Goal: Information Seeking & Learning: Learn about a topic

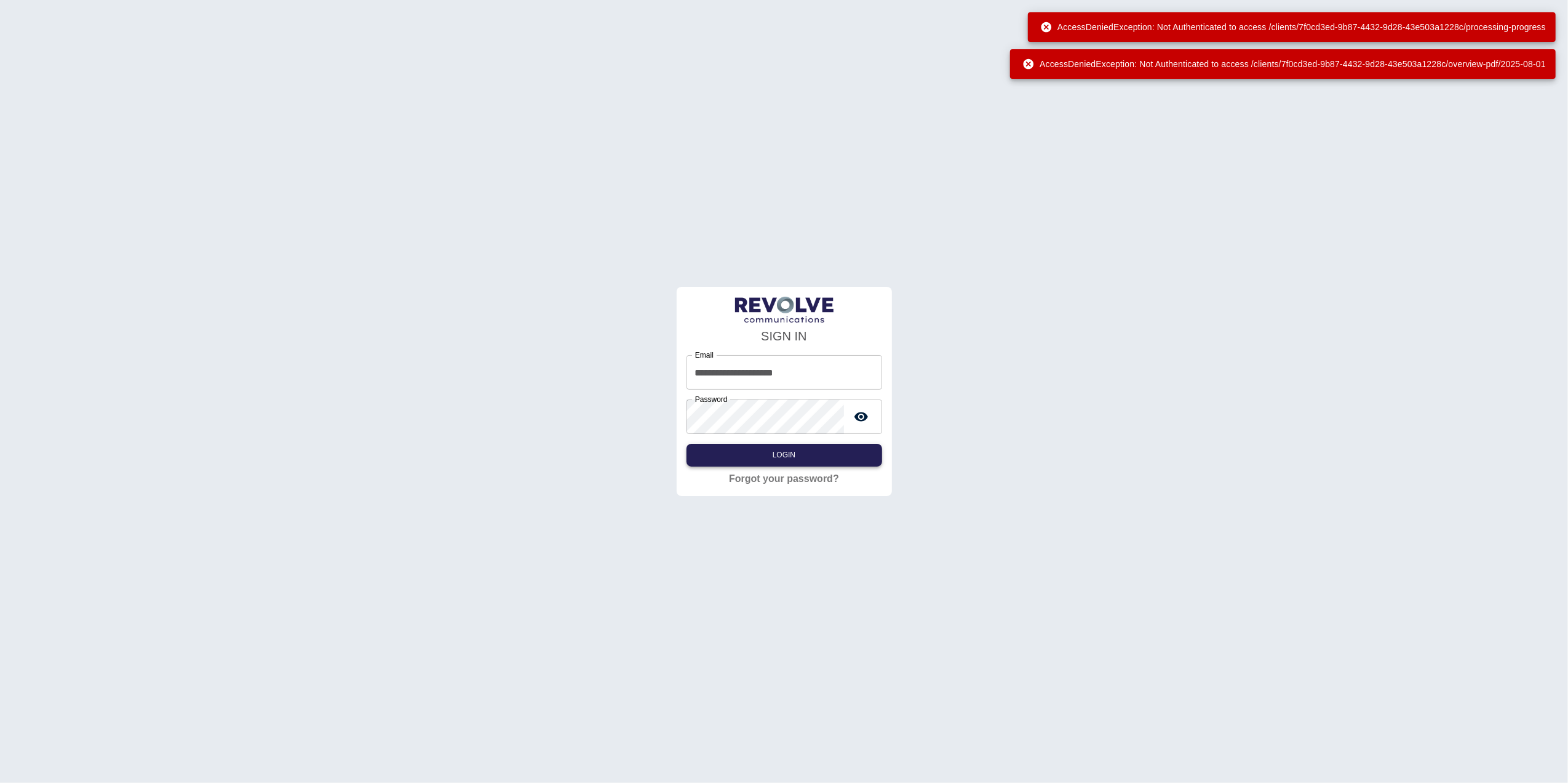
click at [778, 448] on button "Login" at bounding box center [784, 455] width 196 height 23
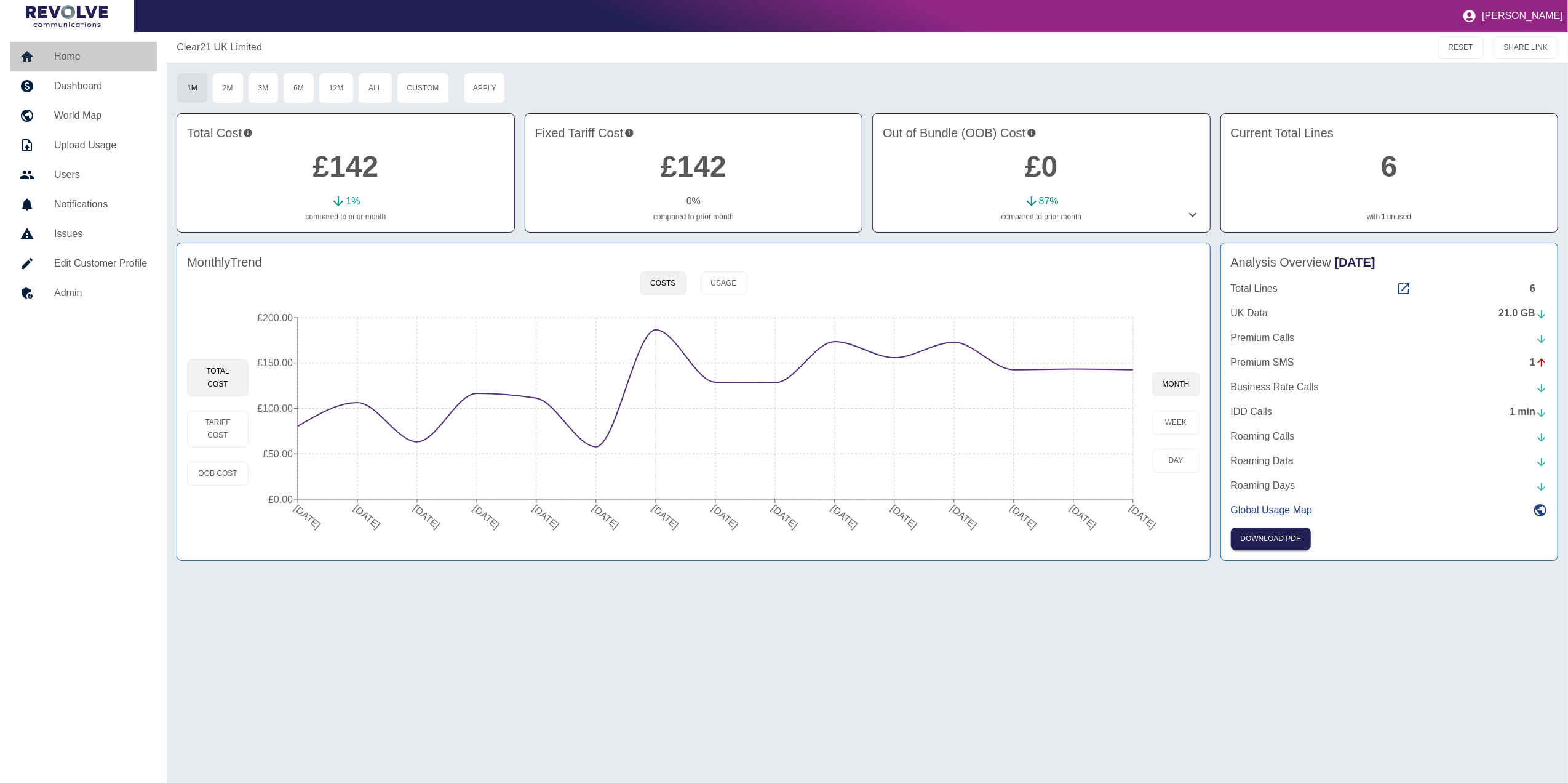
click at [70, 47] on link "Home" at bounding box center [83, 56] width 147 height 30
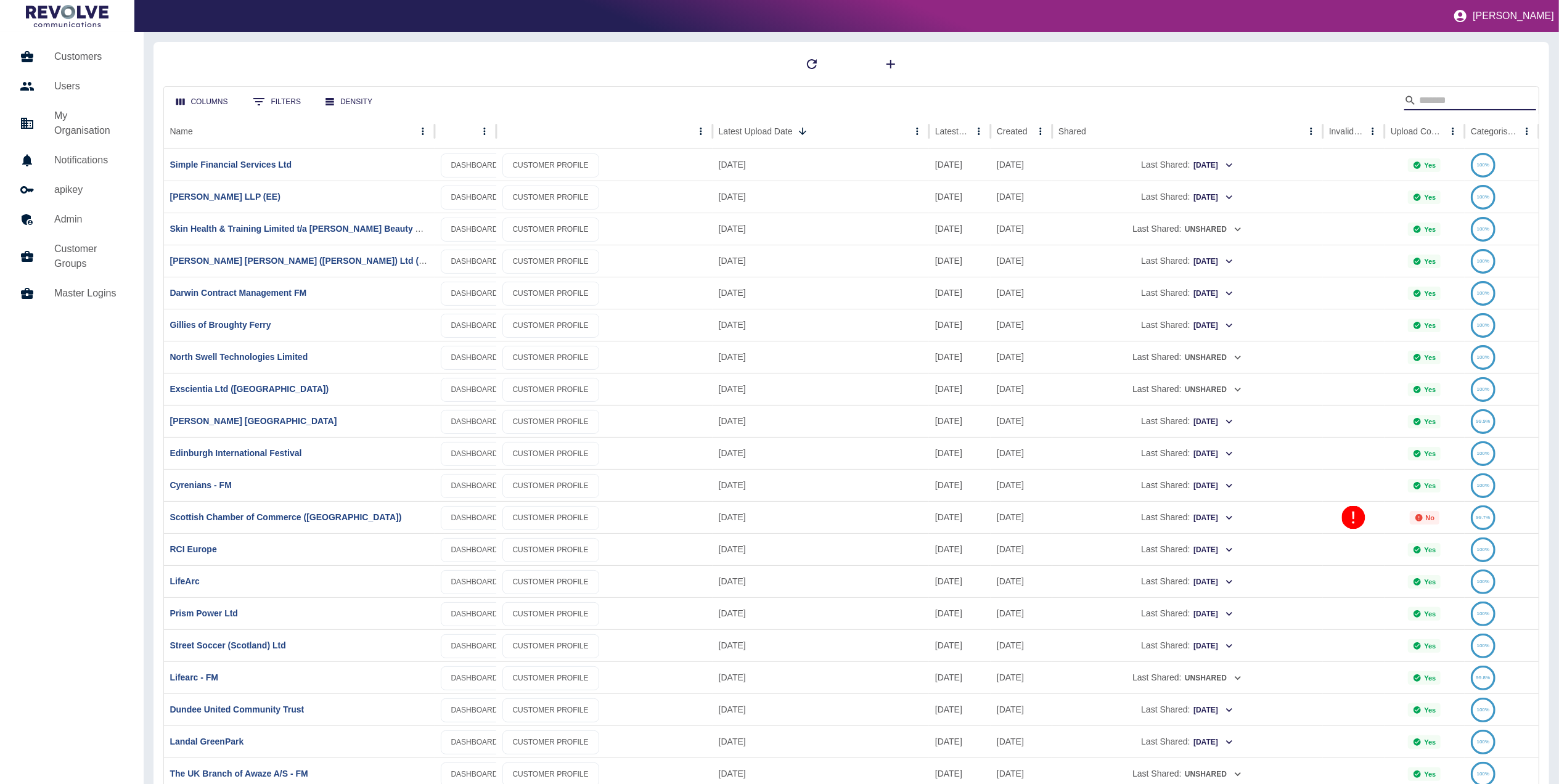
click at [1467, 99] on input "Search" at bounding box center [1469, 100] width 99 height 19
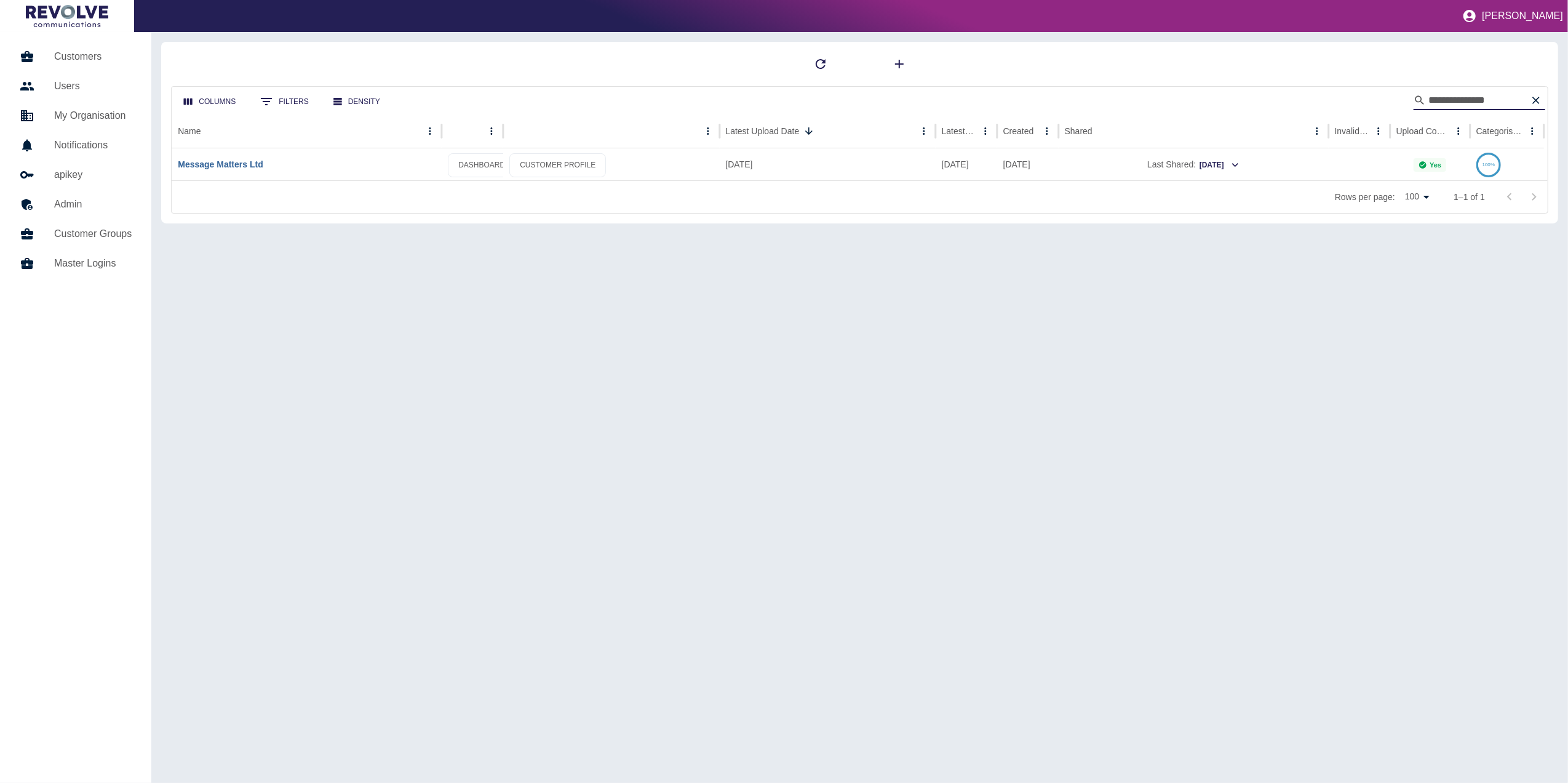
type input "**********"
click at [236, 163] on link "Message Matters Ltd" at bounding box center [220, 164] width 85 height 10
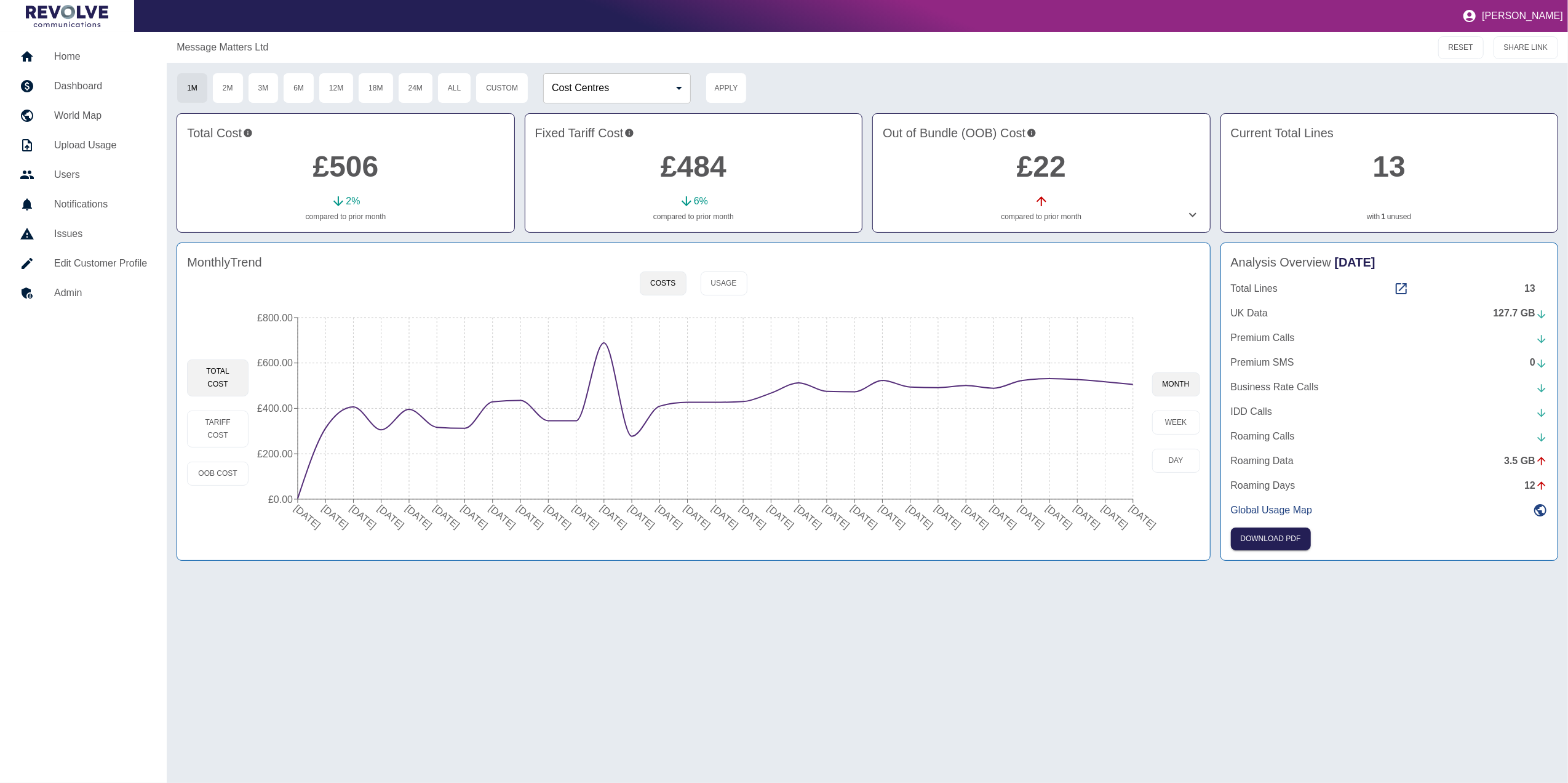
click at [1398, 299] on div "Total Lines 13 UK Data 127.7 GB Premium Calls Premium SMS 0 Business Rate Calls…" at bounding box center [1389, 399] width 317 height 236
click at [1401, 288] on icon at bounding box center [1401, 288] width 15 height 15
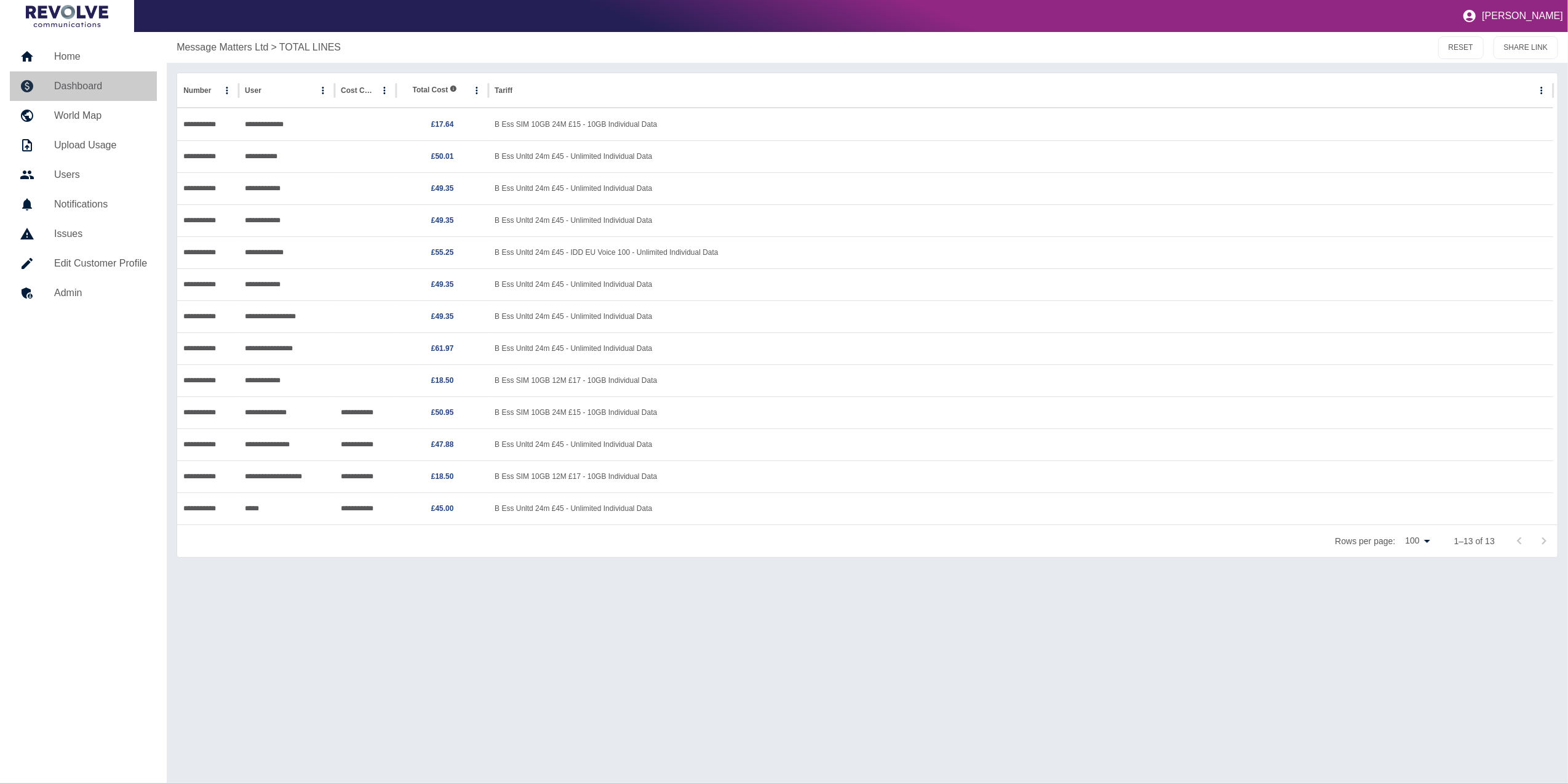
click at [77, 82] on h5 "Dashboard" at bounding box center [101, 85] width 93 height 15
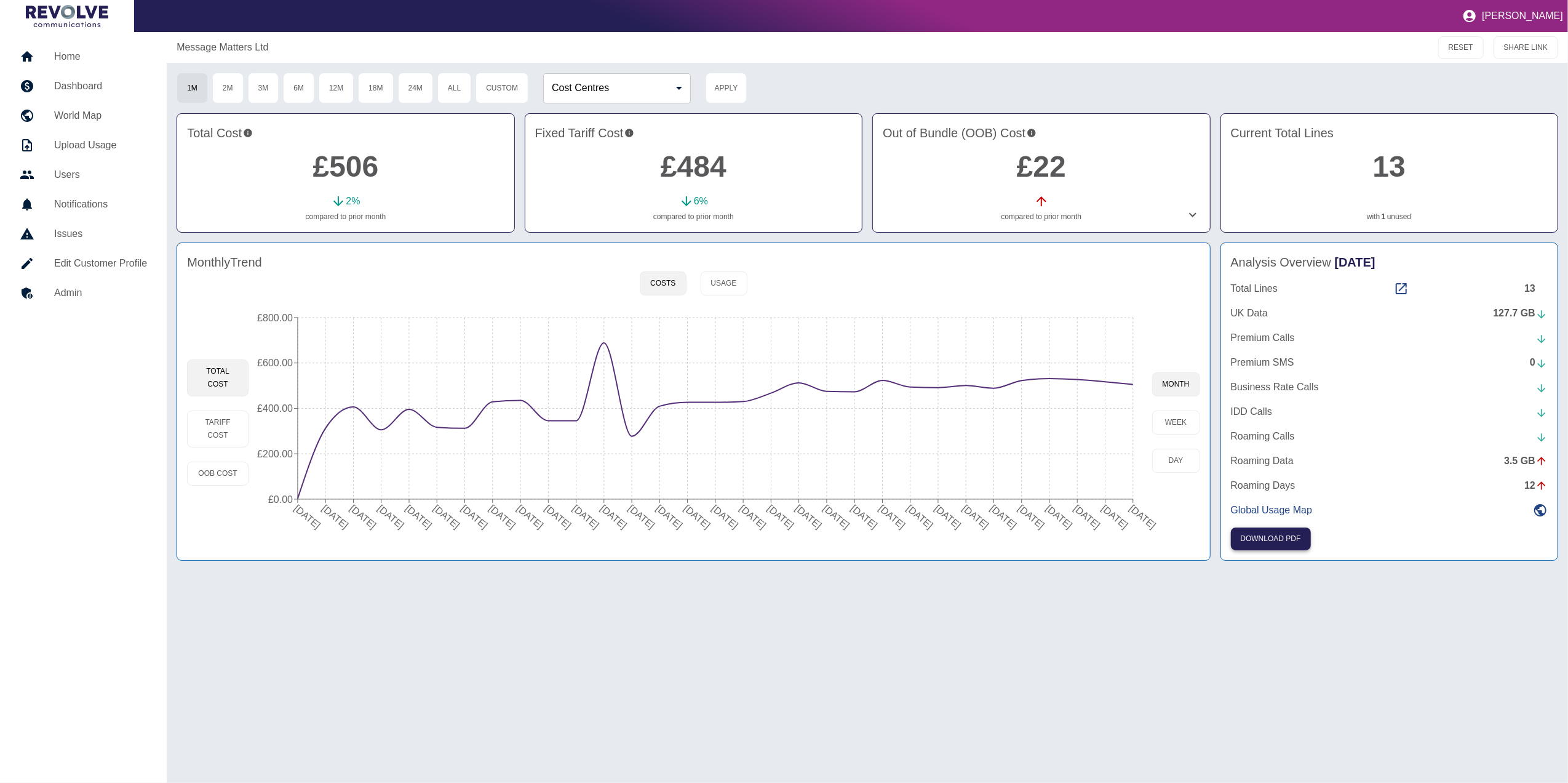
click at [1256, 530] on button "Download PDF" at bounding box center [1270, 538] width 80 height 23
click at [94, 52] on h5 "Home" at bounding box center [101, 56] width 93 height 15
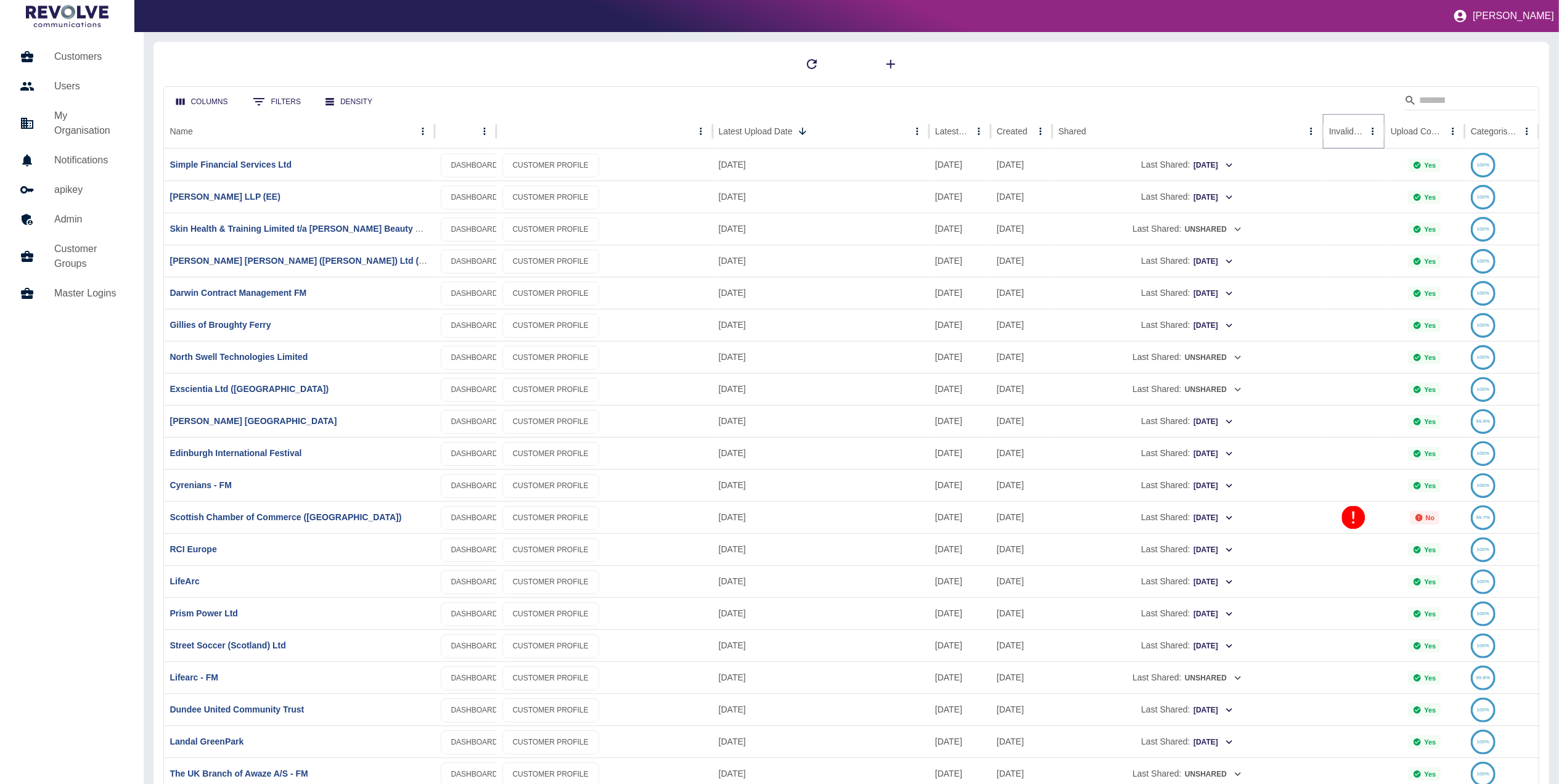
click at [1369, 134] on icon "Sort" at bounding box center [1372, 131] width 8 height 8
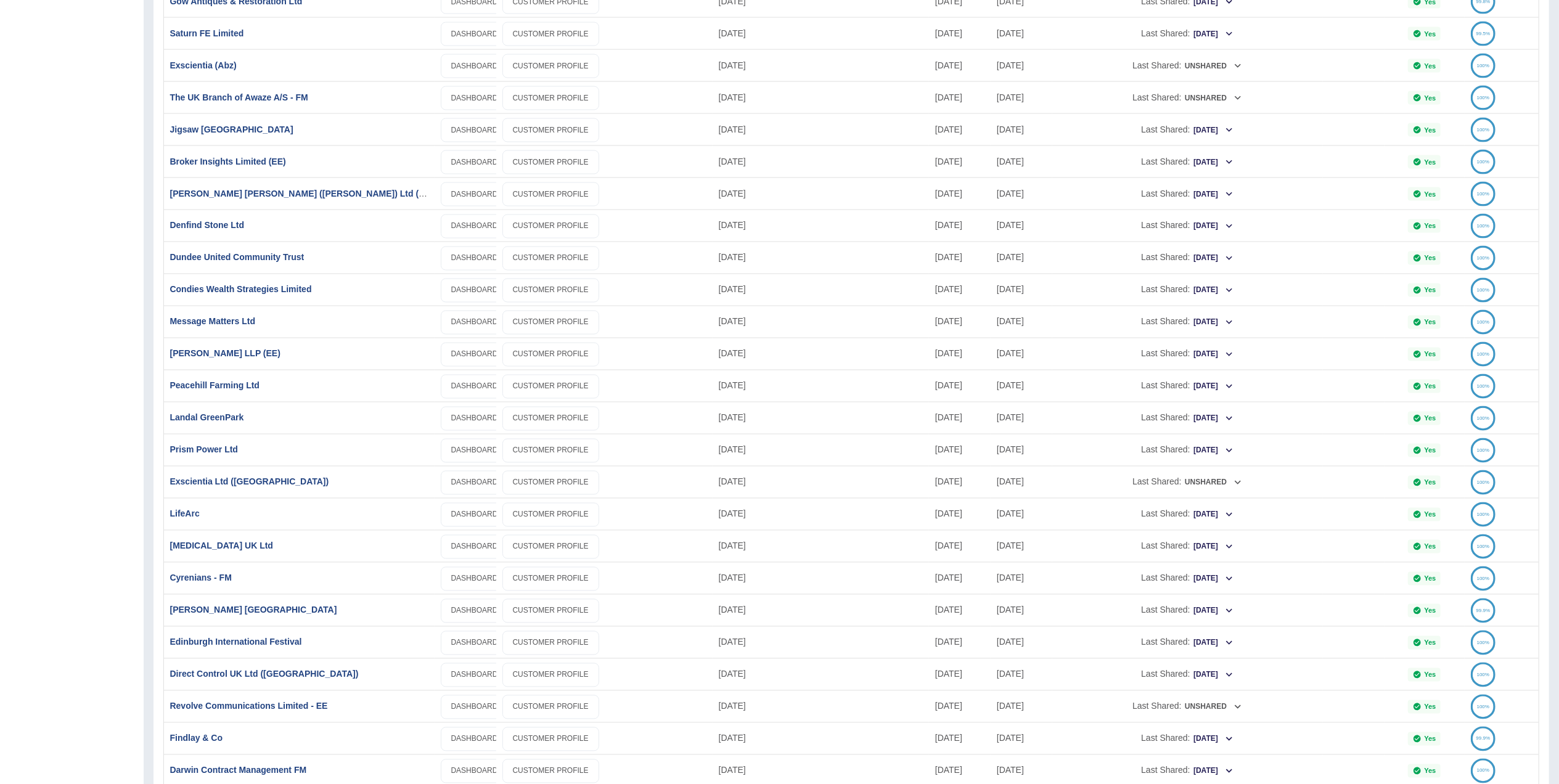
scroll to position [2462, 0]
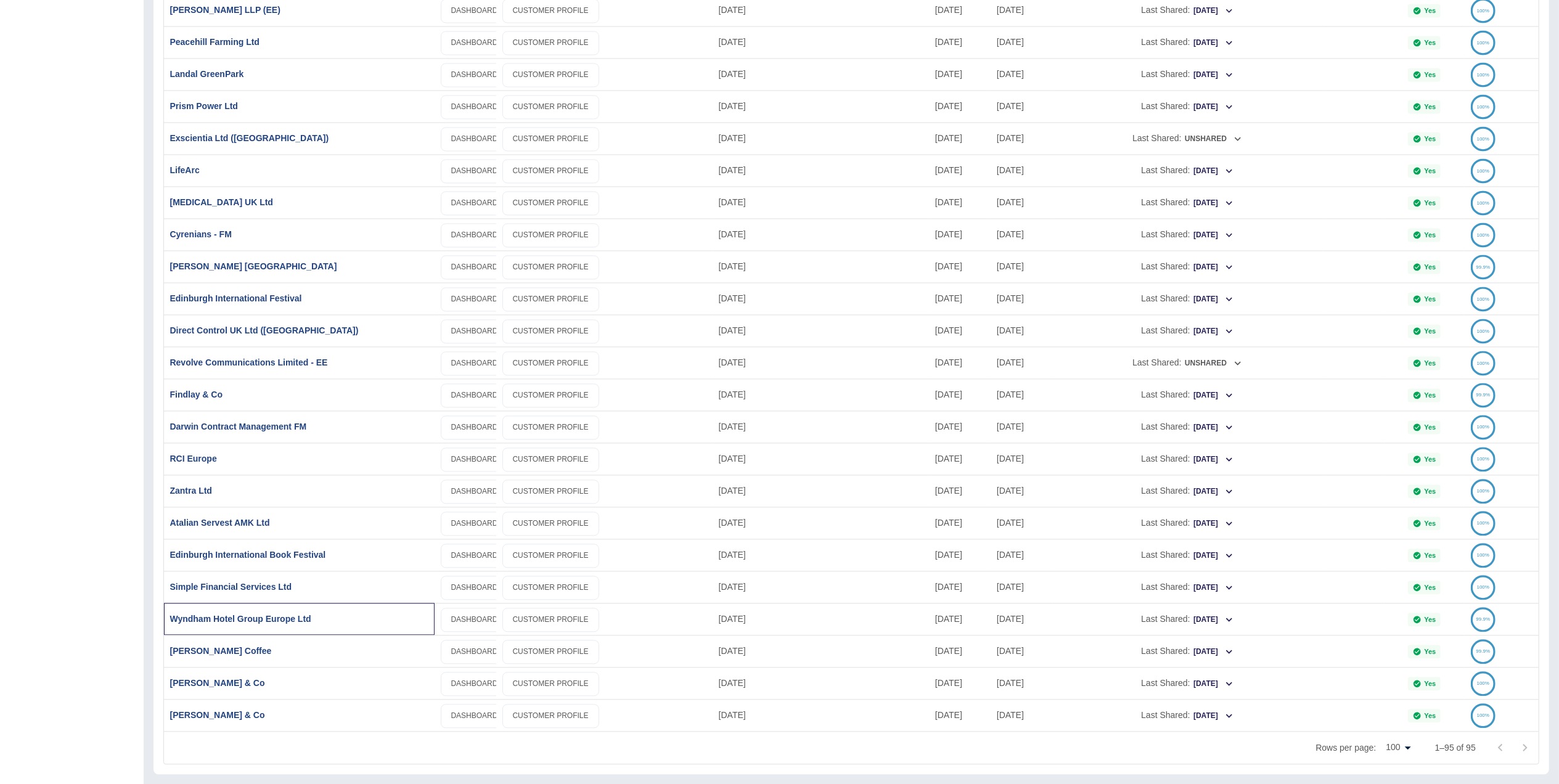
click at [243, 624] on div "Wyndham Hotel Group Europe Ltd" at bounding box center [299, 618] width 271 height 32
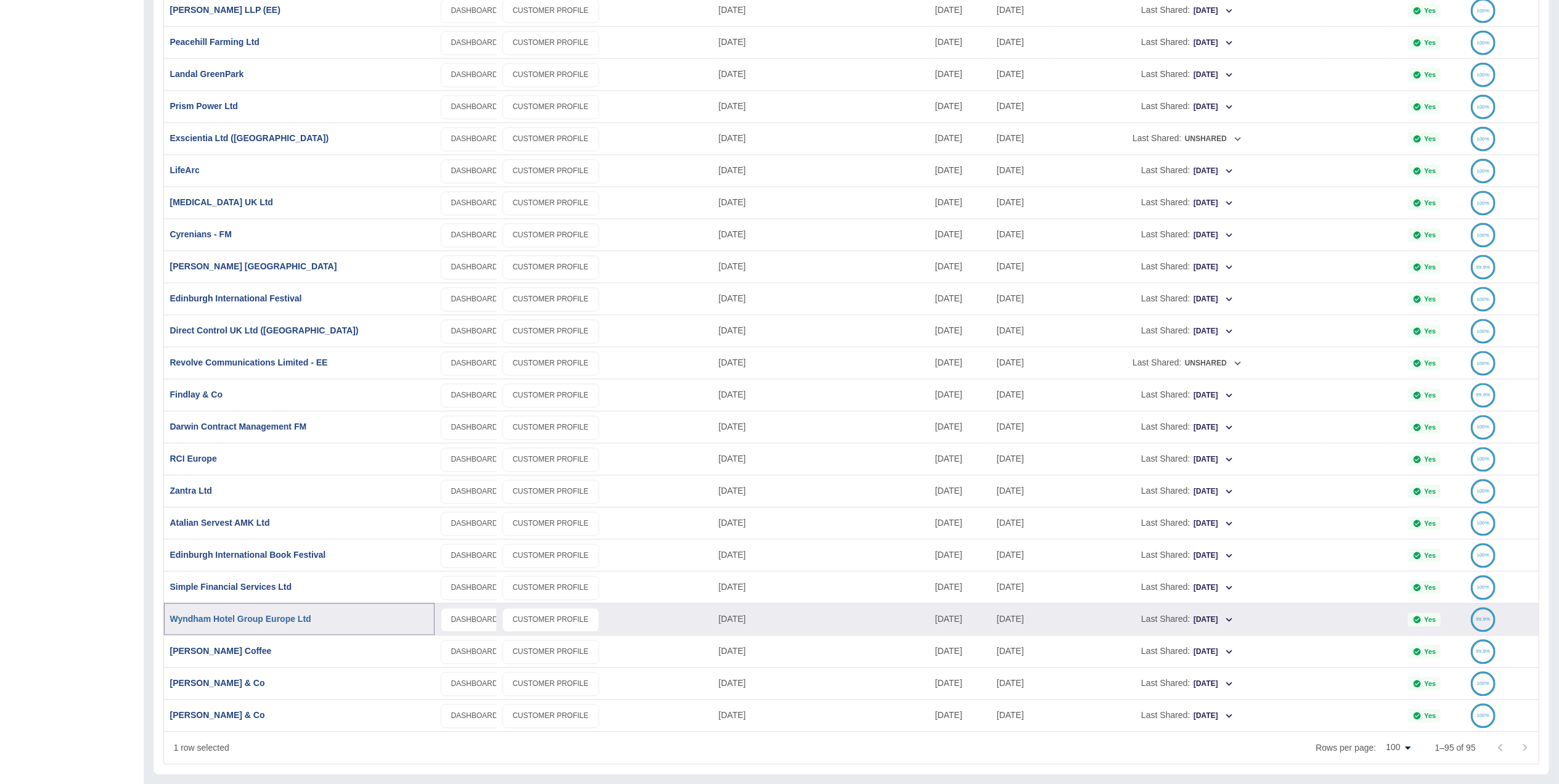
click at [252, 618] on link "Wyndham Hotel Group Europe Ltd" at bounding box center [240, 618] width 141 height 10
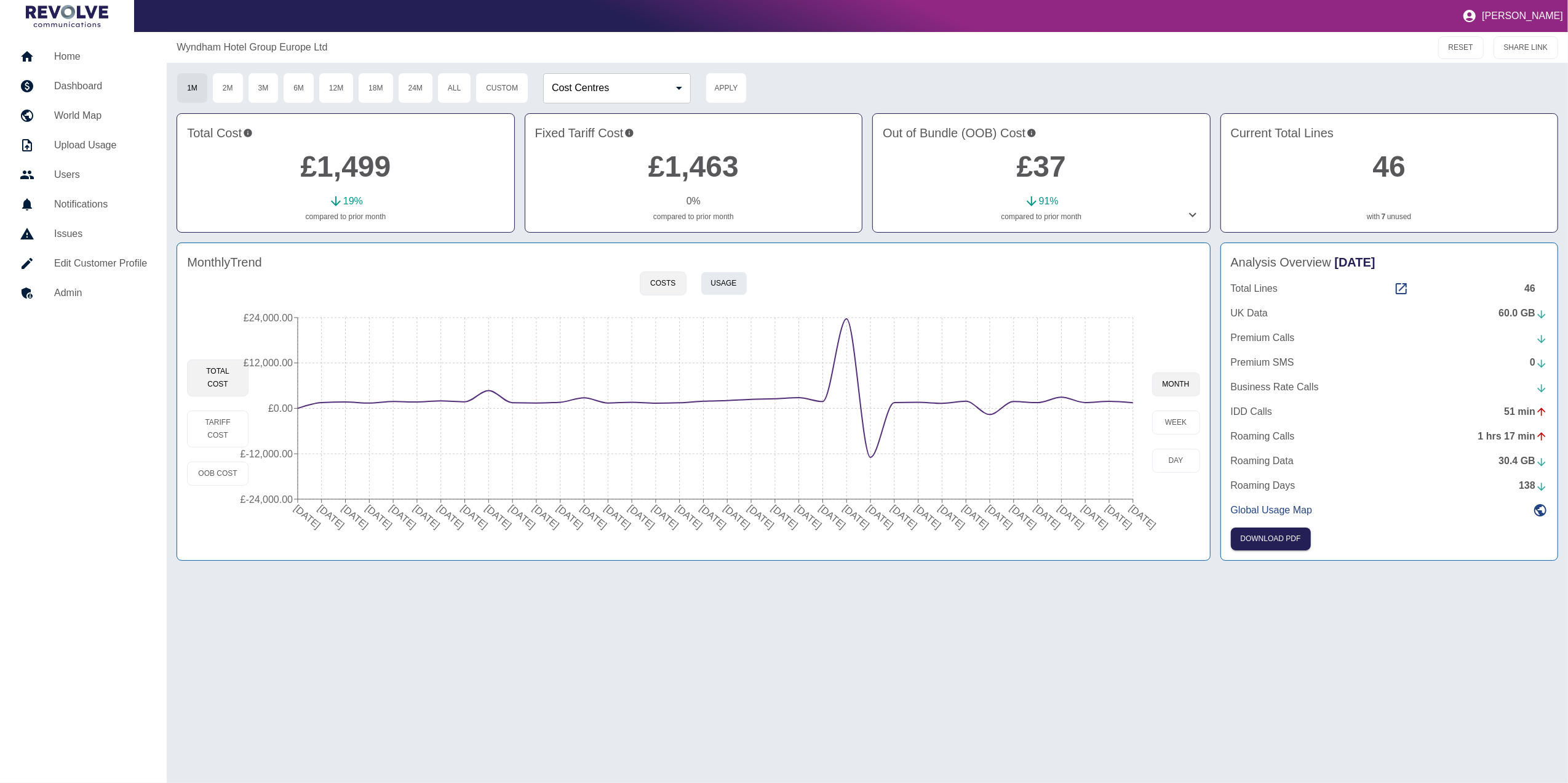
click at [731, 293] on button "Usage" at bounding box center [724, 283] width 47 height 24
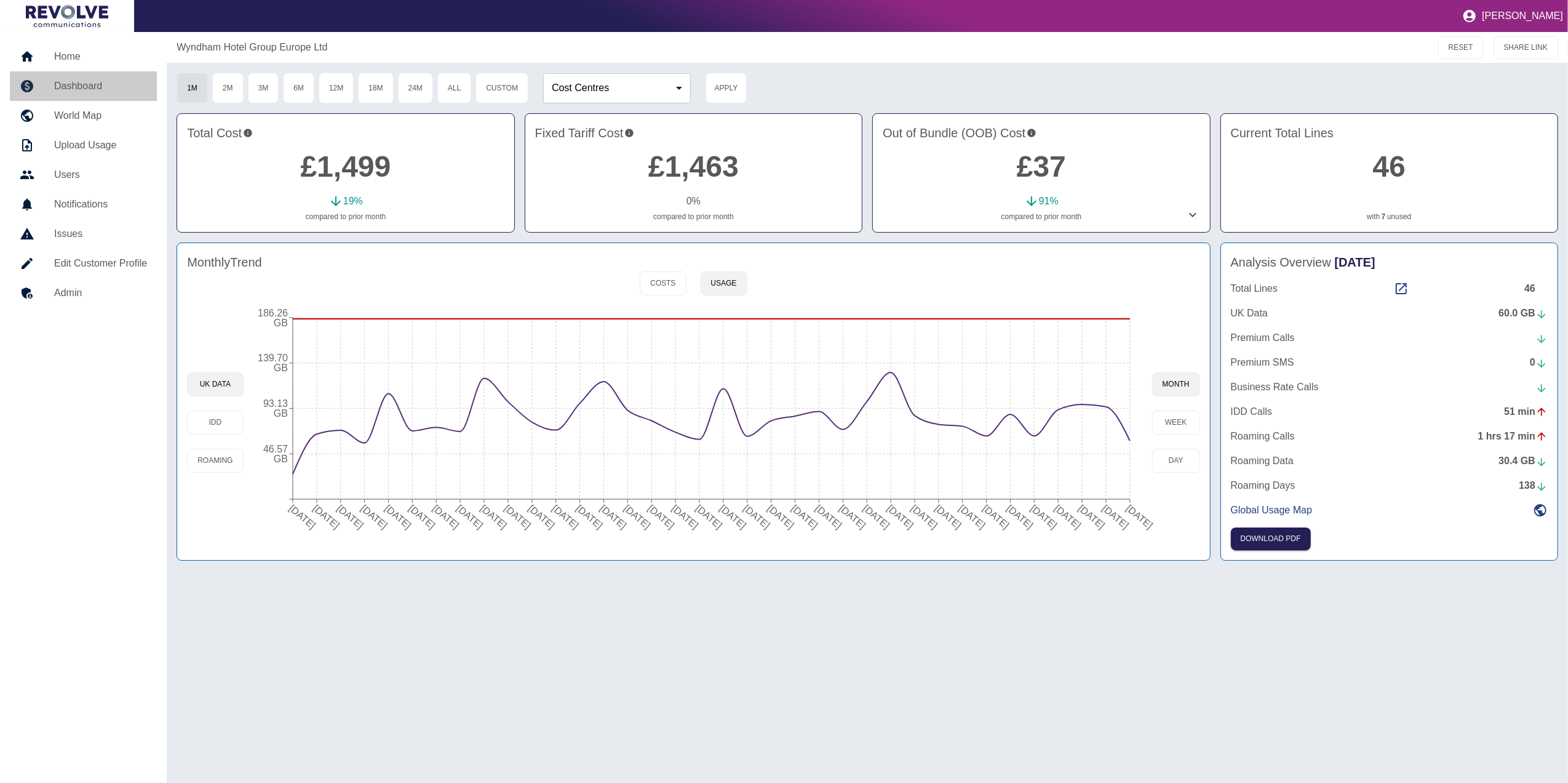
click at [105, 88] on h5 "Dashboard" at bounding box center [101, 85] width 93 height 15
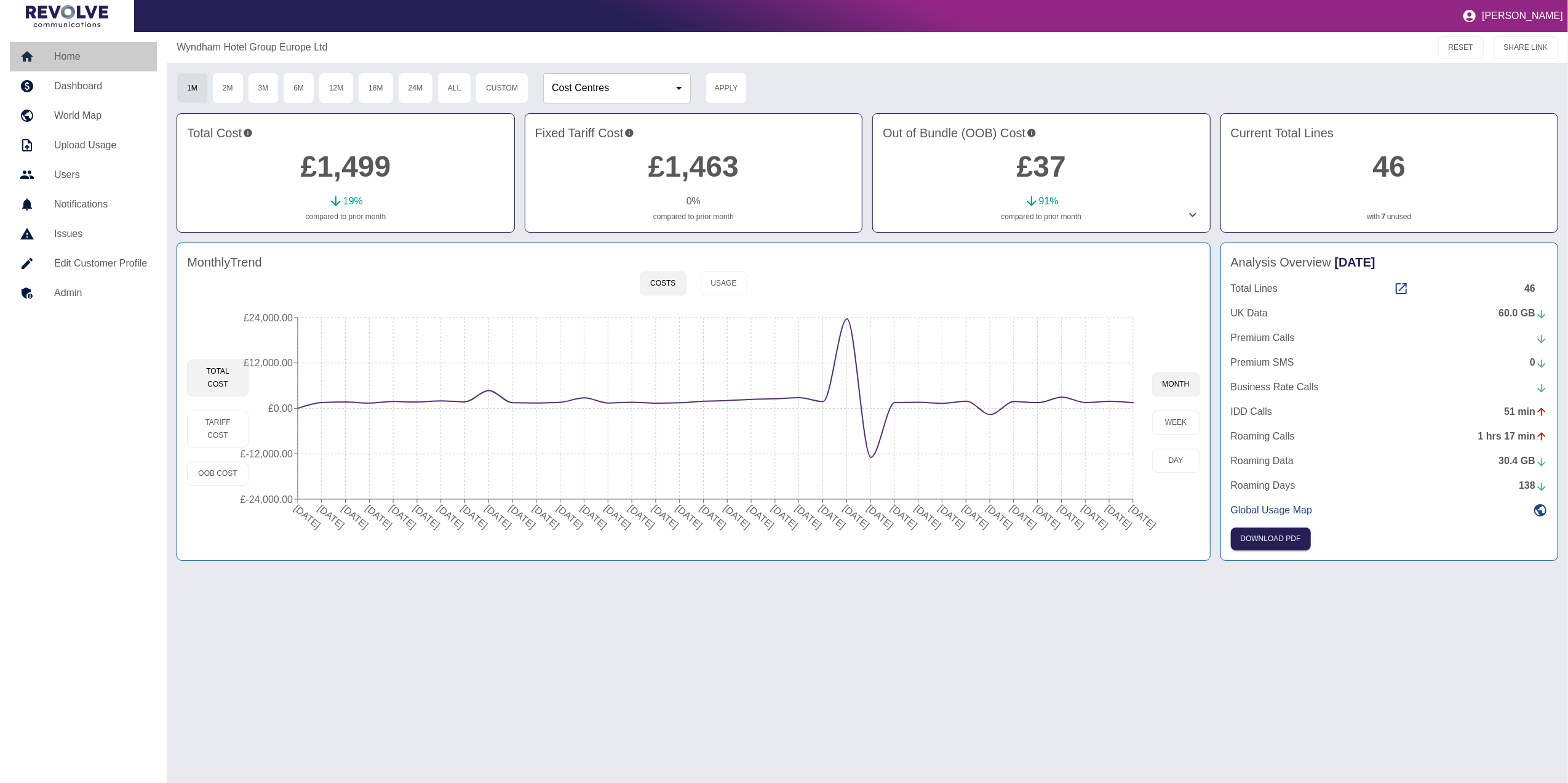
click at [92, 55] on h5 "Home" at bounding box center [101, 56] width 93 height 15
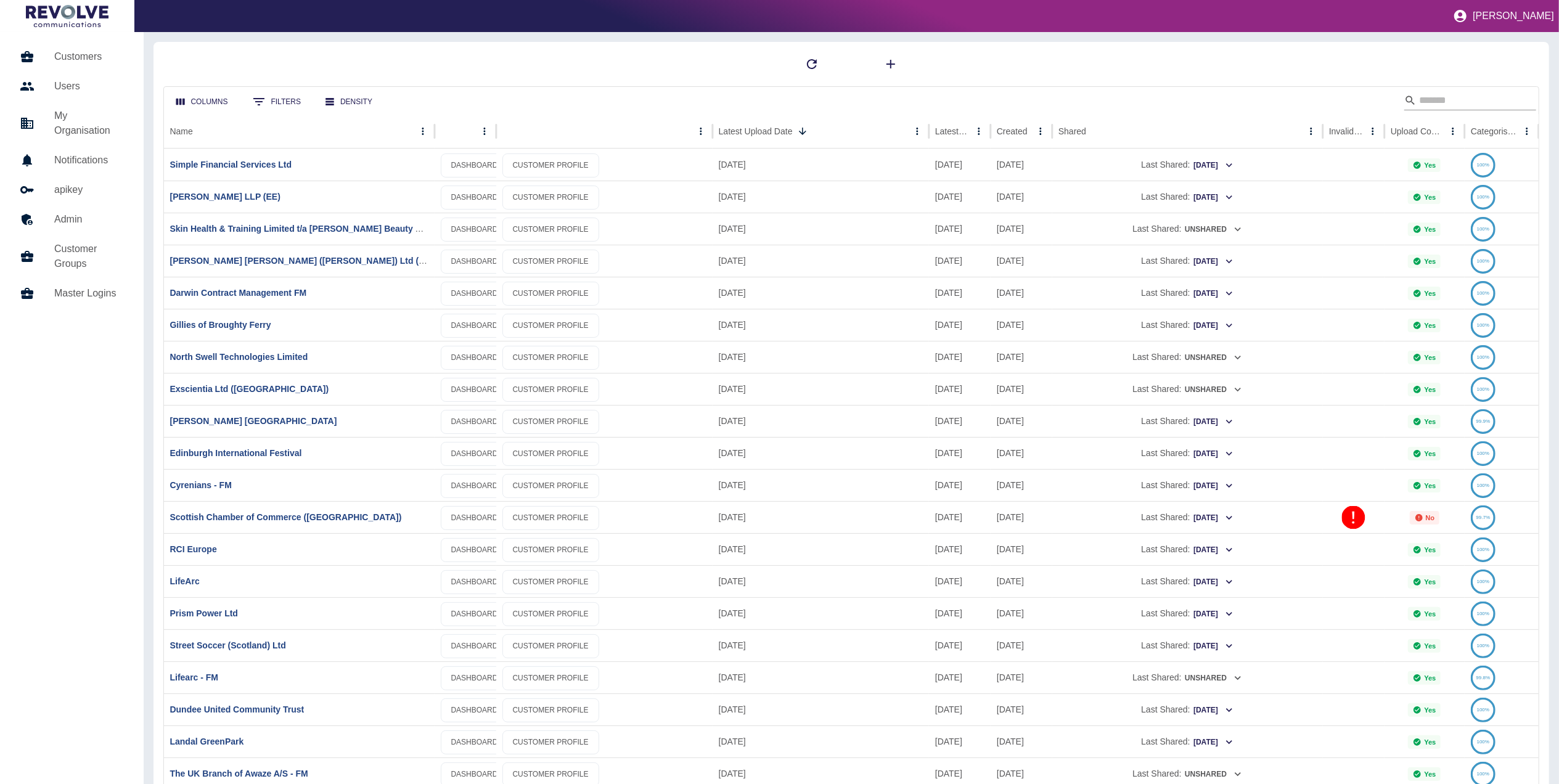
click at [1480, 102] on input "Search" at bounding box center [1469, 100] width 99 height 19
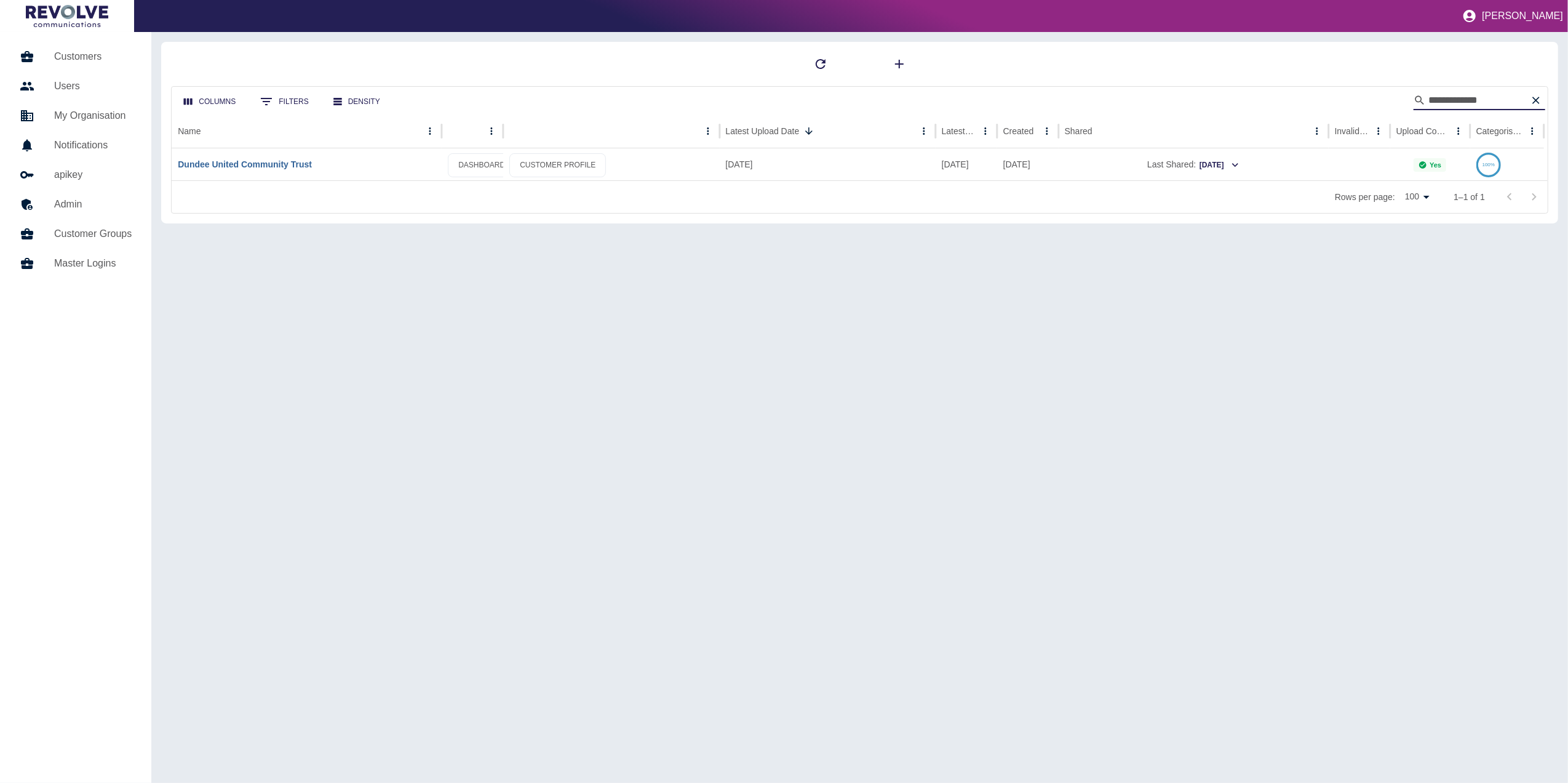
type input "**********"
click at [282, 159] on link "Dundee United Community Trust" at bounding box center [244, 164] width 134 height 10
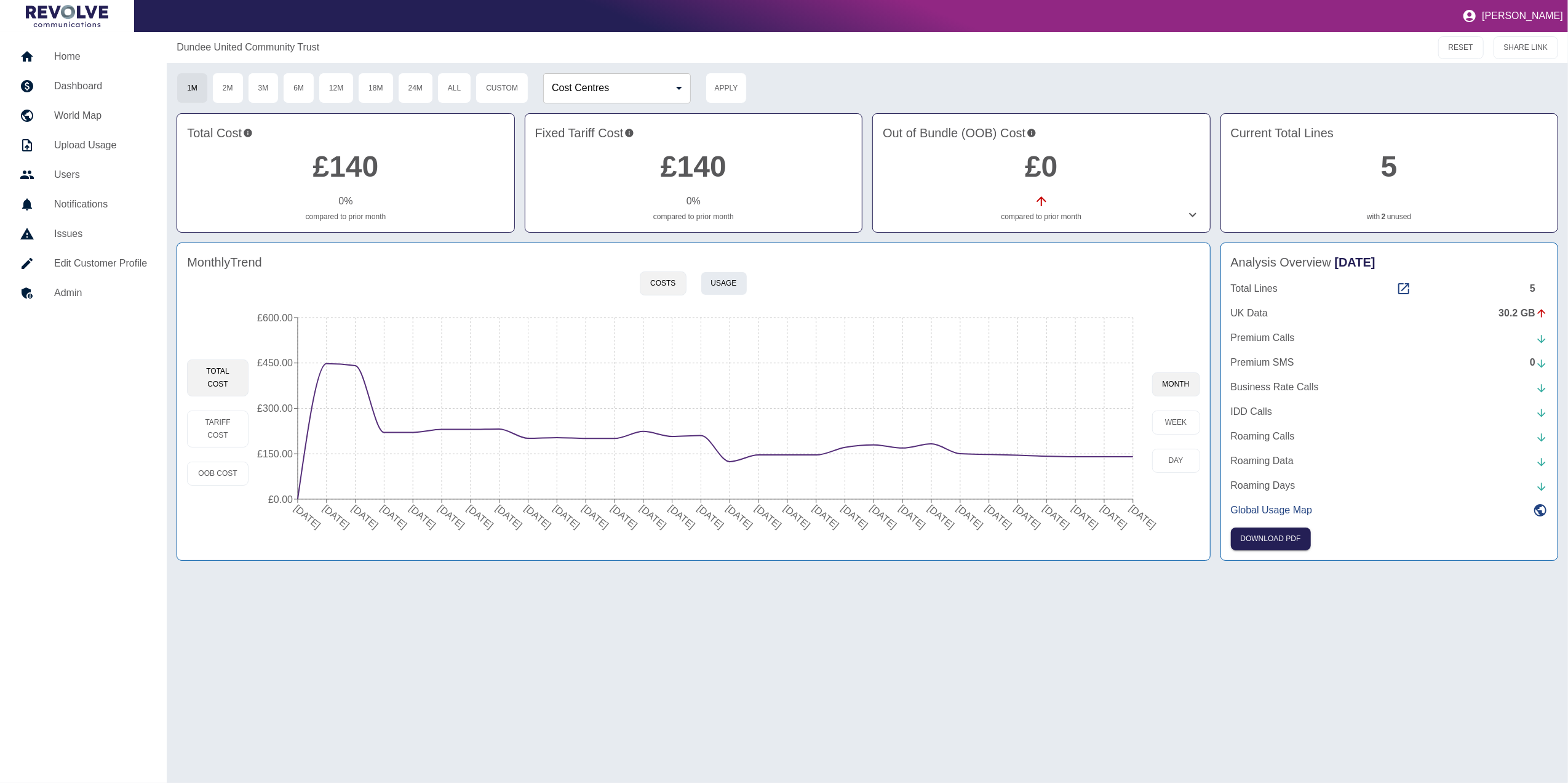
click at [735, 277] on button "Usage" at bounding box center [724, 283] width 47 height 24
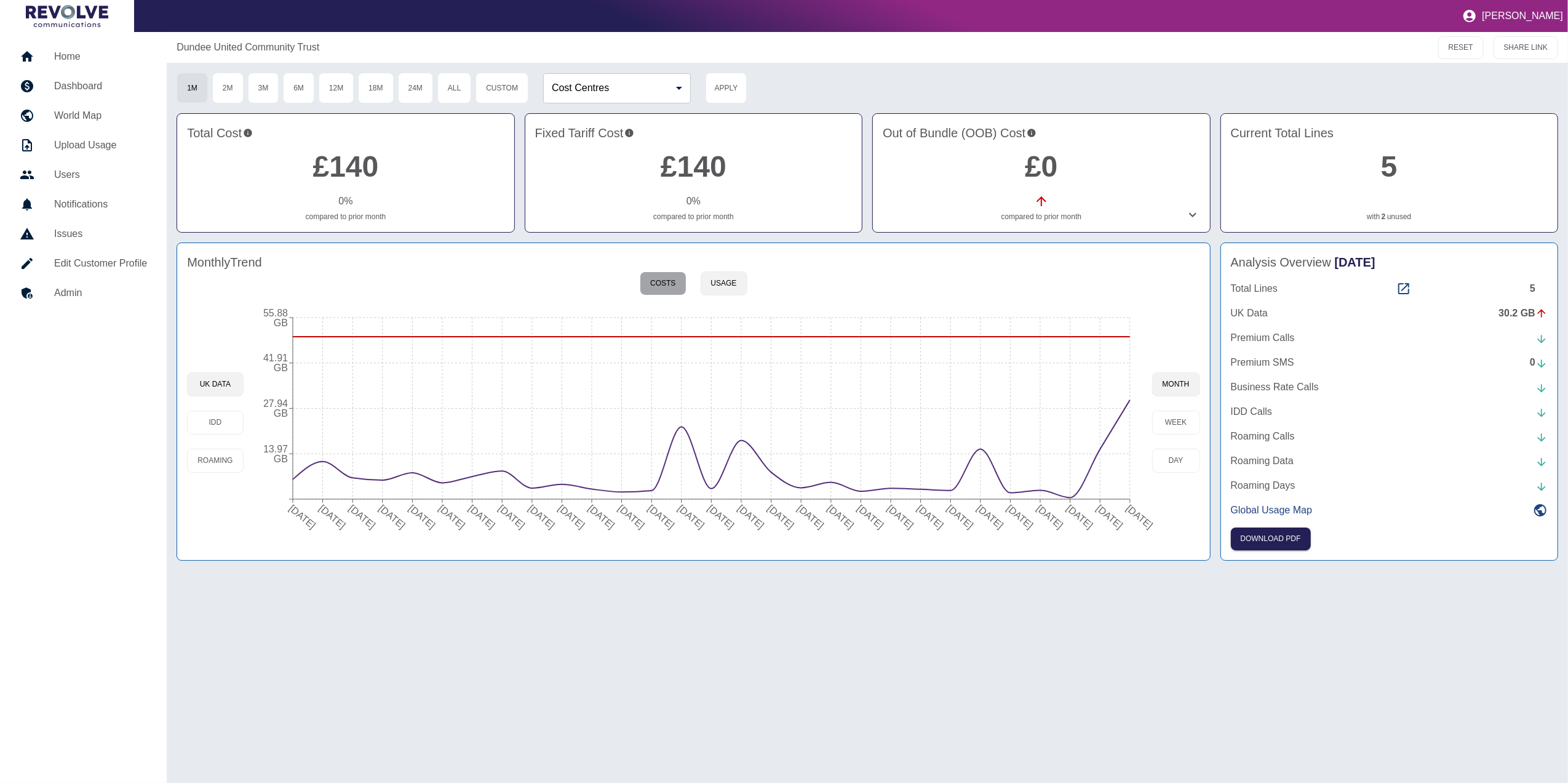
click at [662, 279] on button "Costs" at bounding box center [662, 283] width 46 height 24
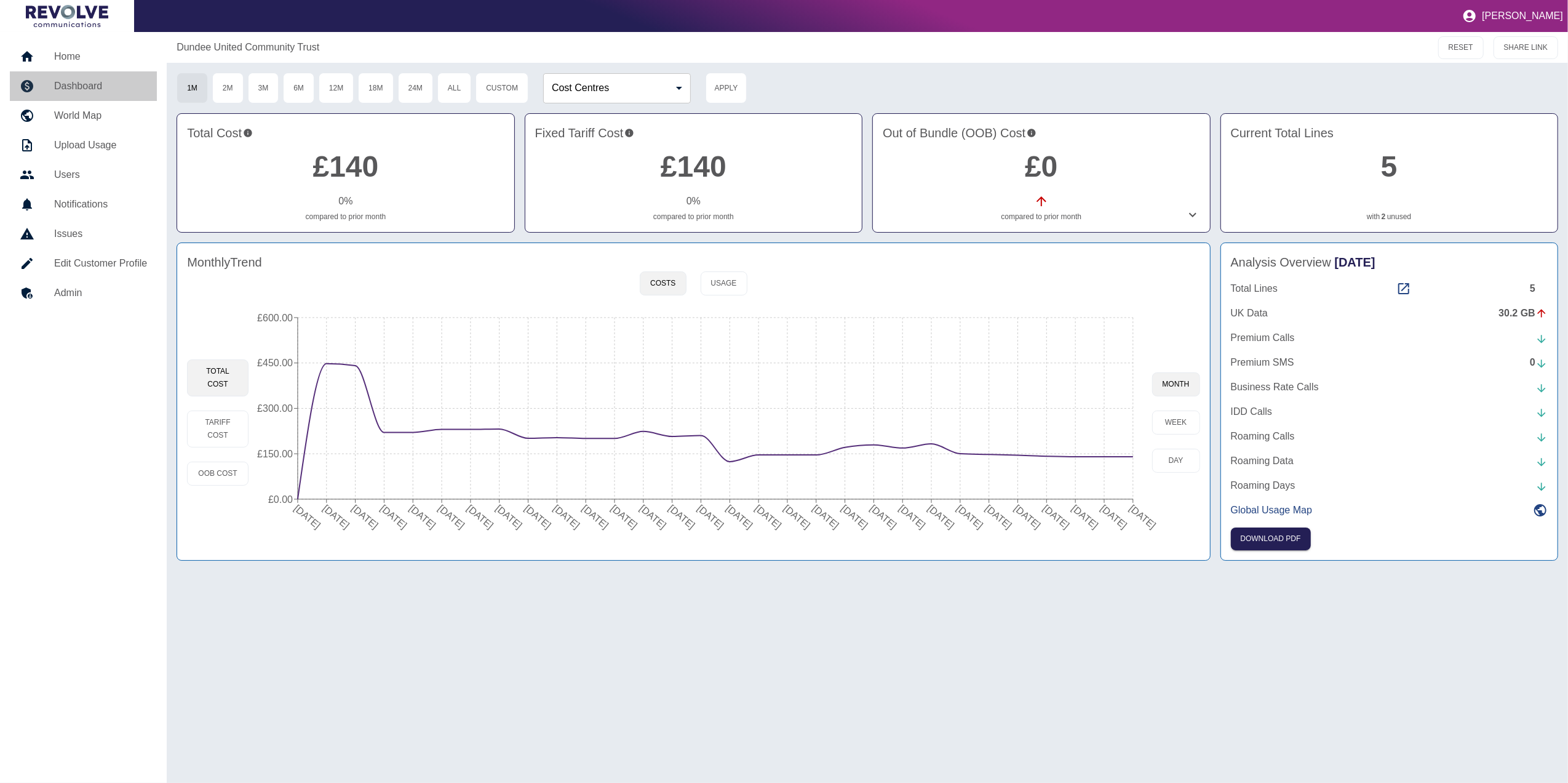
click at [78, 92] on h5 "Dashboard" at bounding box center [101, 85] width 93 height 15
click at [87, 179] on h5 "Users" at bounding box center [101, 174] width 93 height 15
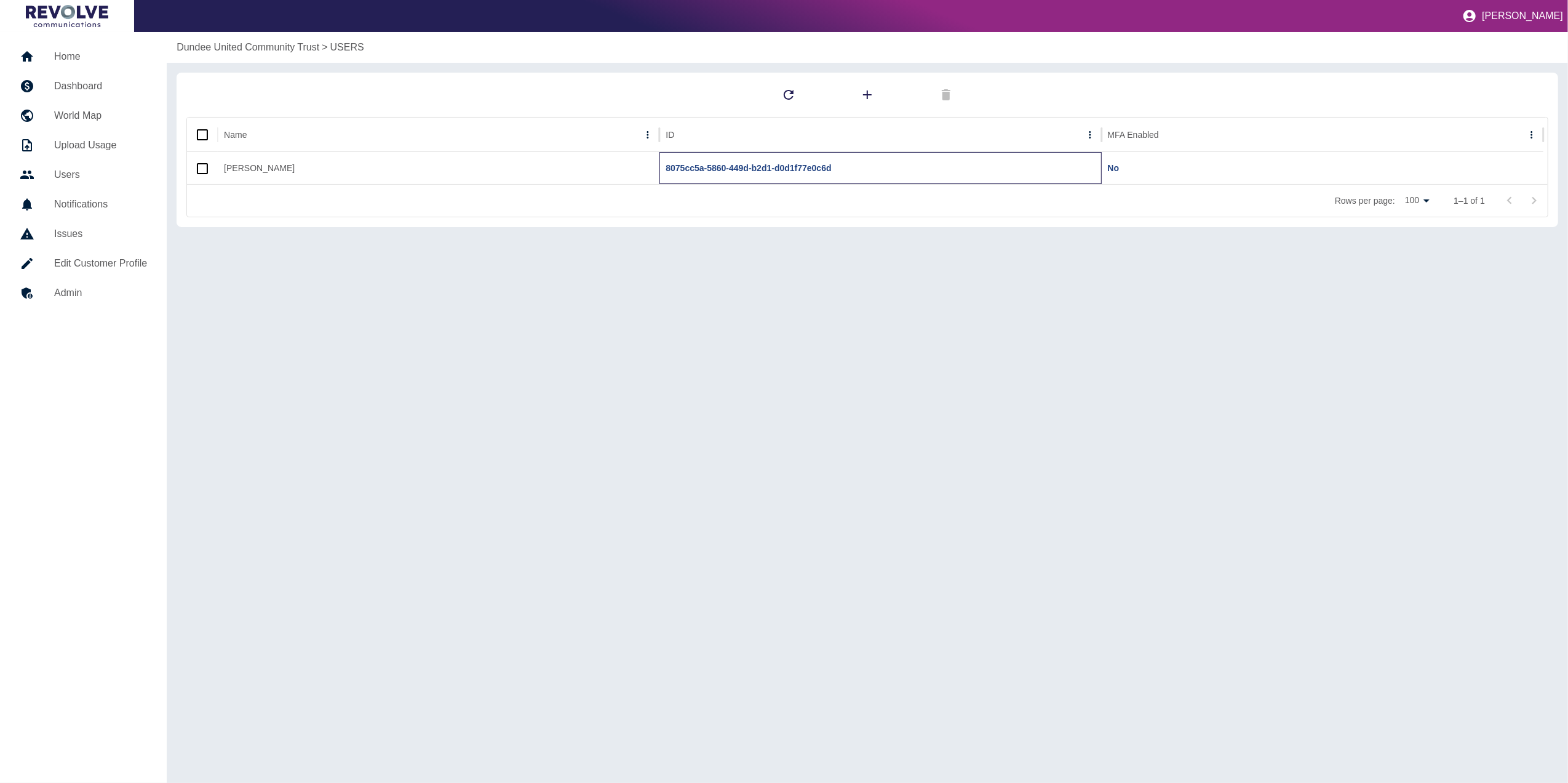
click at [689, 161] on div "8075cc5a-5860-449d-b2d1-d0d1f77e0c6d" at bounding box center [880, 168] width 442 height 32
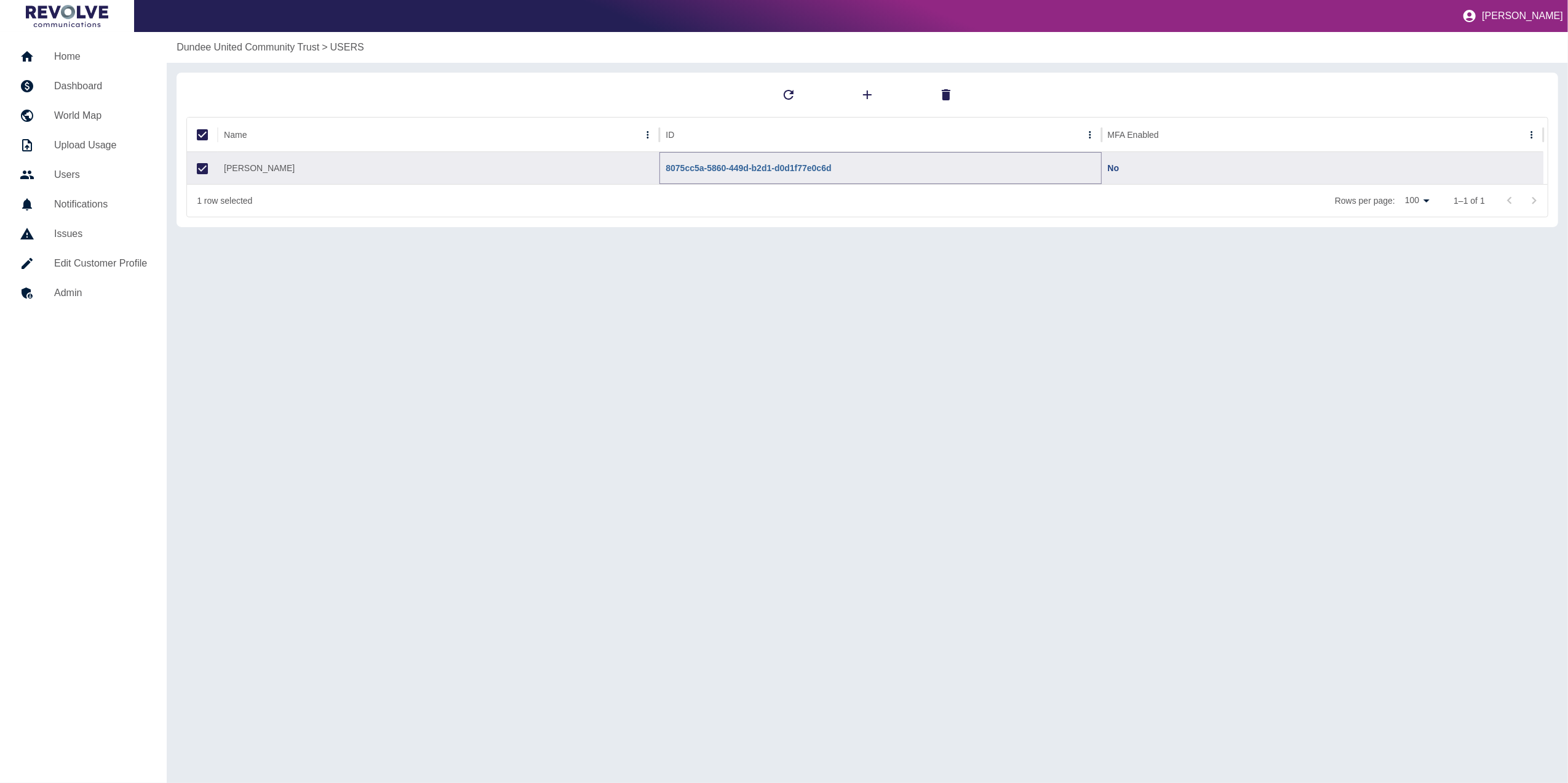
click at [719, 167] on link "8075cc5a-5860-449d-b2d1-d0d1f77e0c6d" at bounding box center [748, 168] width 165 height 10
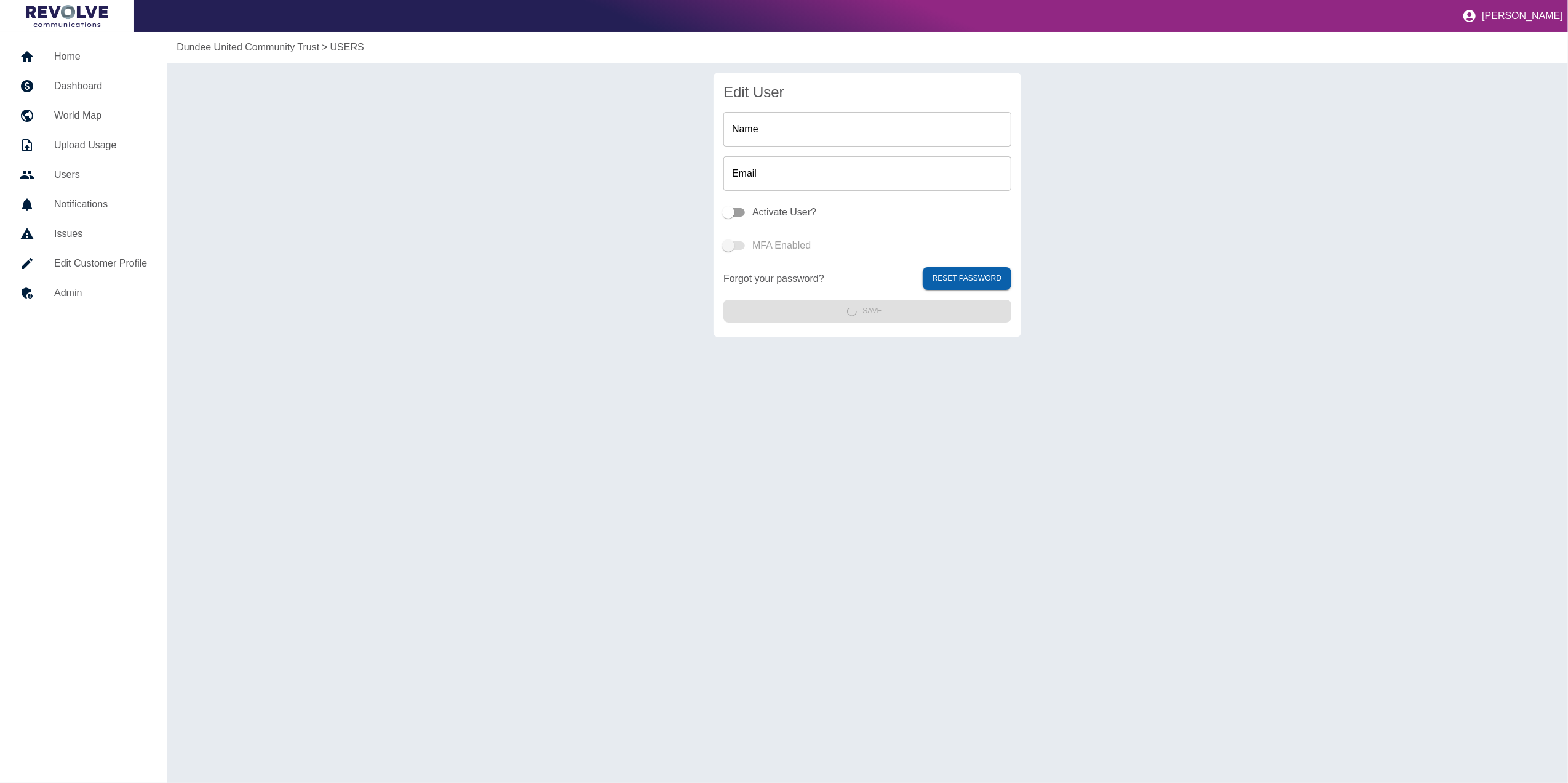
type input "**********"
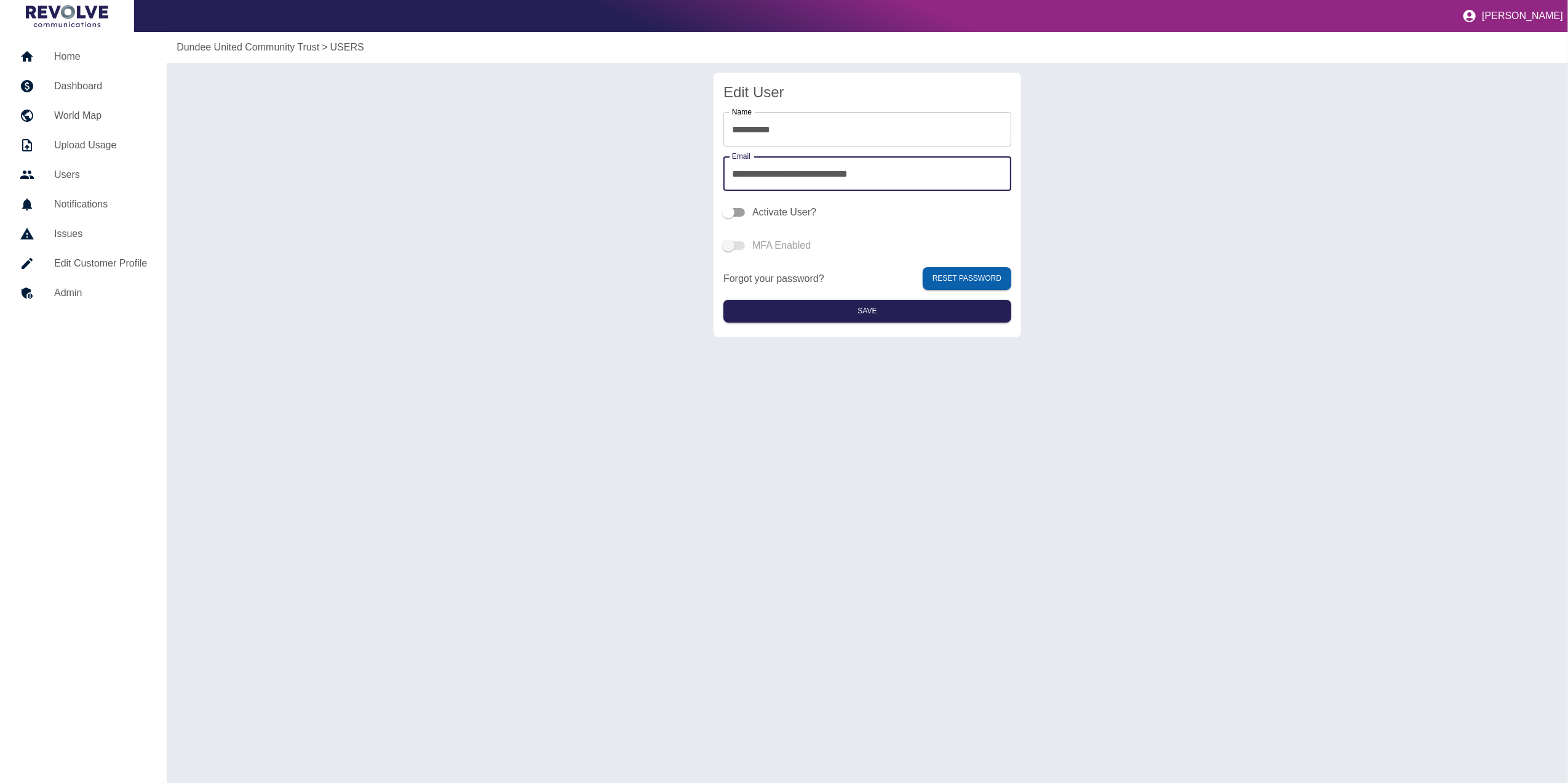
drag, startPoint x: 912, startPoint y: 169, endPoint x: 624, endPoint y: 156, distance: 288.3
click at [624, 156] on div "**********" at bounding box center [867, 205] width 1381 height 265
click at [522, 418] on div "**********" at bounding box center [867, 407] width 1401 height 751
click at [89, 78] on link "Dashboard" at bounding box center [83, 86] width 147 height 30
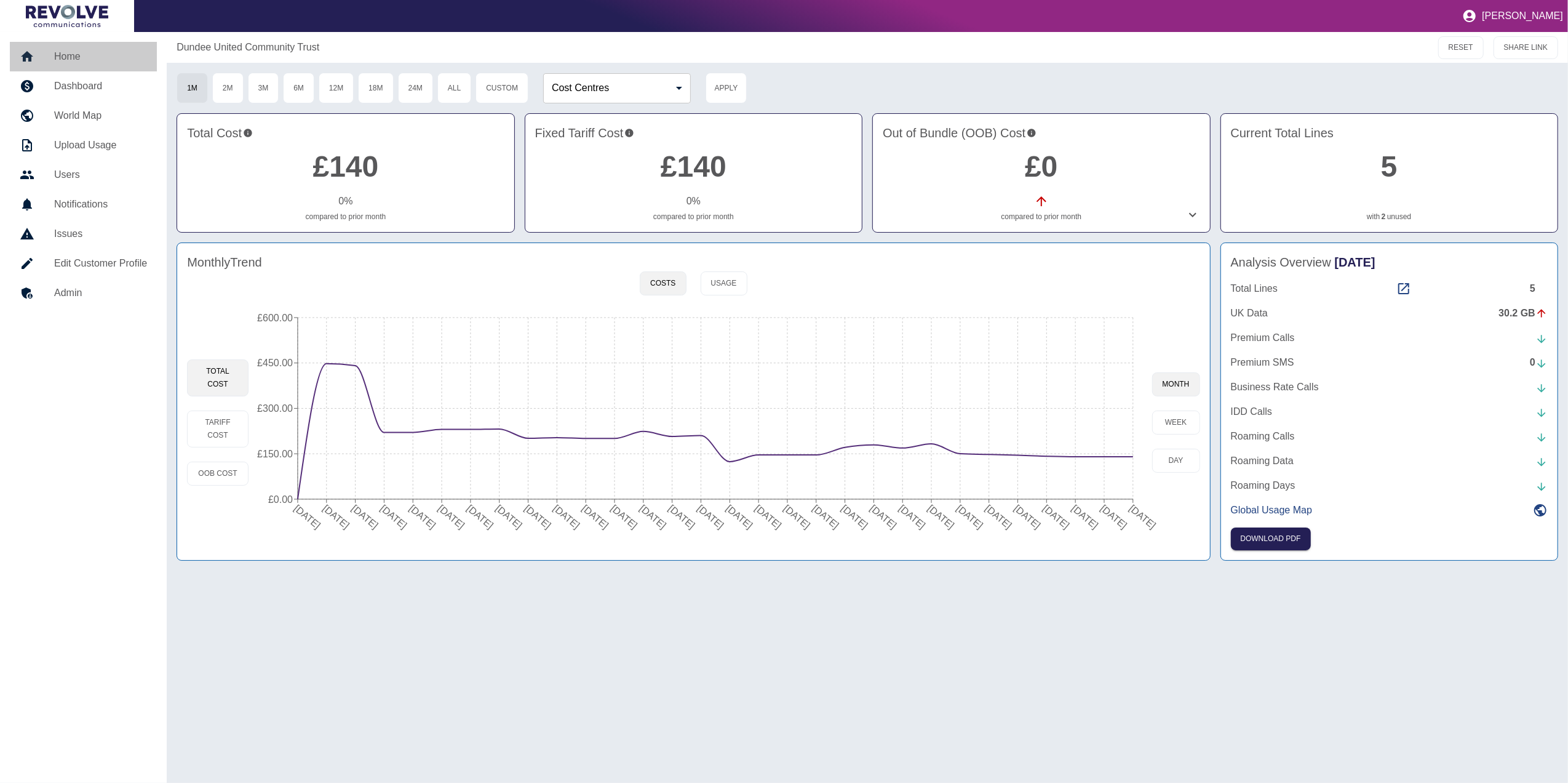
click at [78, 50] on h5 "Home" at bounding box center [101, 56] width 93 height 15
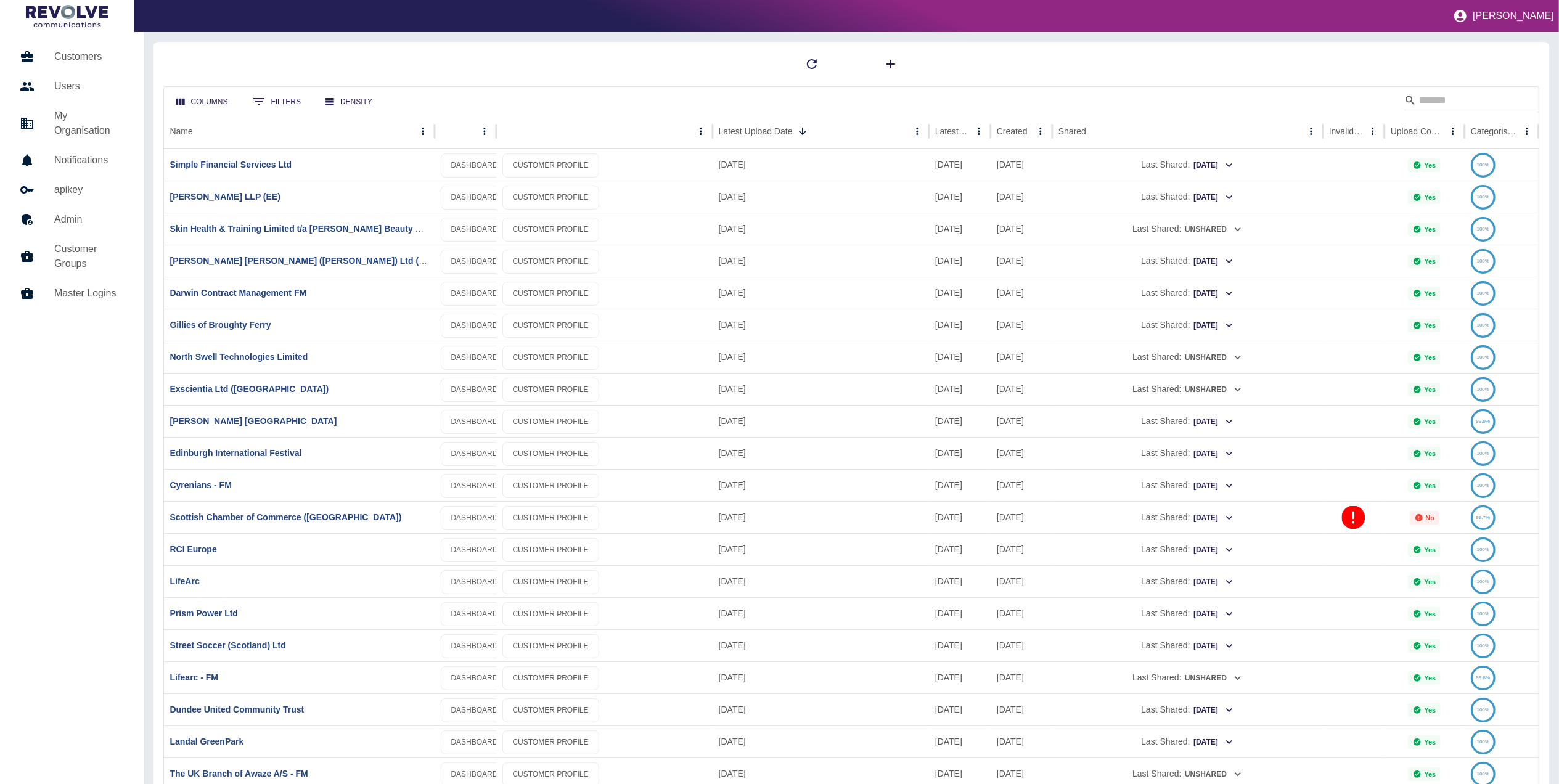
click at [1500, 89] on div "Columns 0 Filters Density" at bounding box center [852, 100] width 1375 height 27
click at [1459, 95] on input "Search" at bounding box center [1469, 100] width 99 height 19
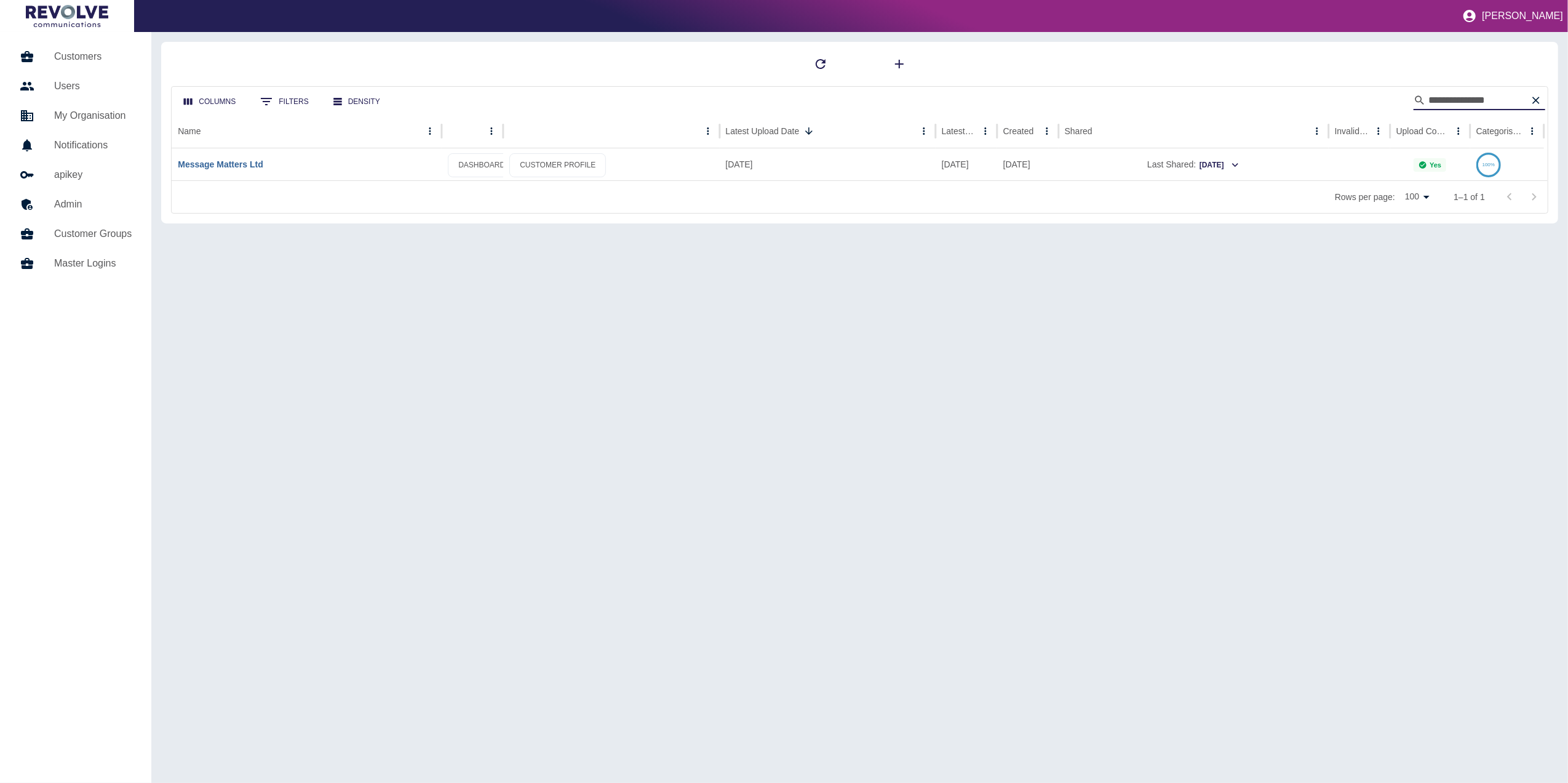
type input "**********"
click at [239, 160] on link "Message Matters Ltd" at bounding box center [220, 164] width 85 height 10
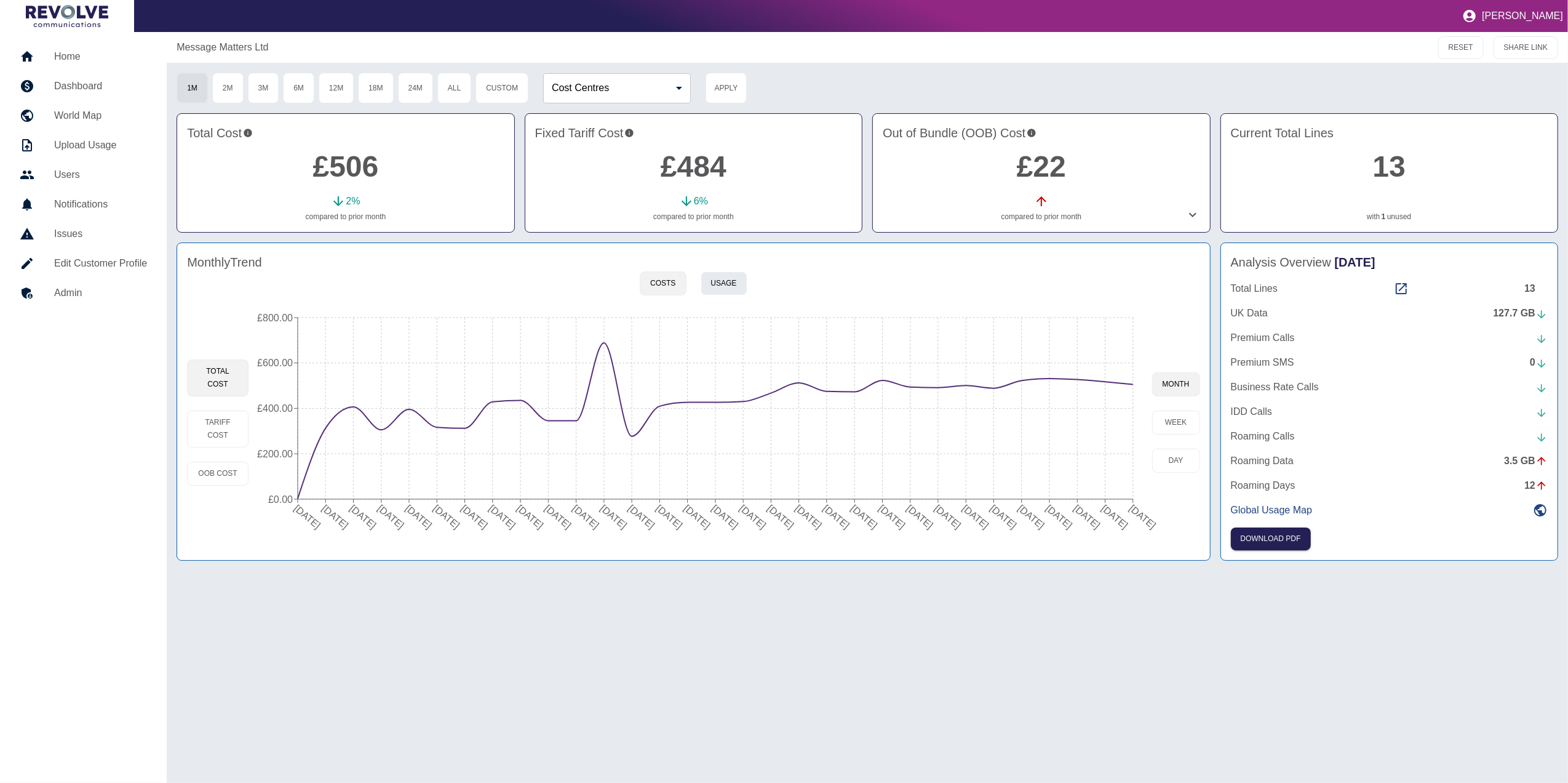
click at [713, 287] on button "Usage" at bounding box center [724, 283] width 47 height 24
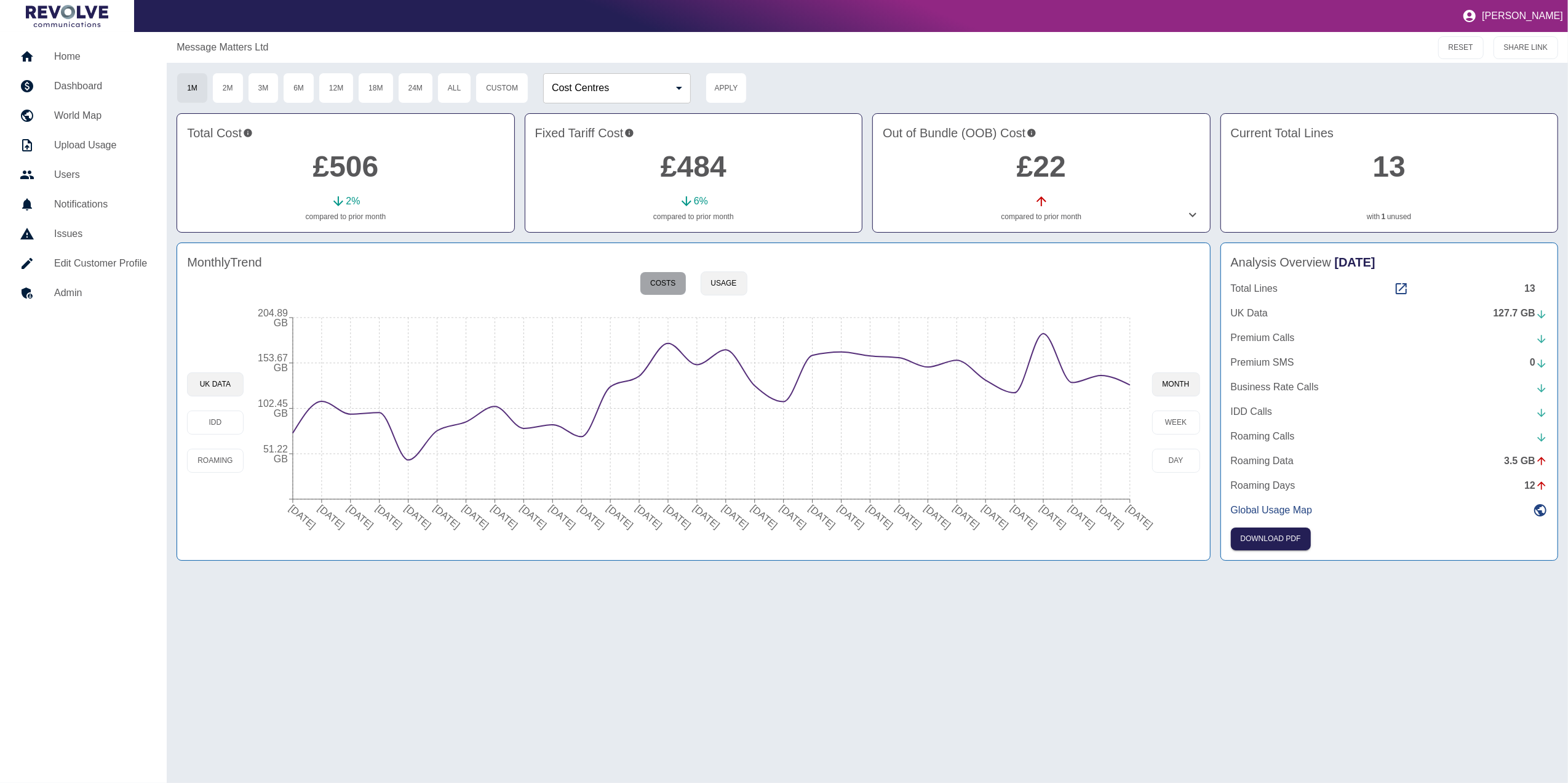
click at [652, 276] on button "Costs" at bounding box center [662, 283] width 46 height 24
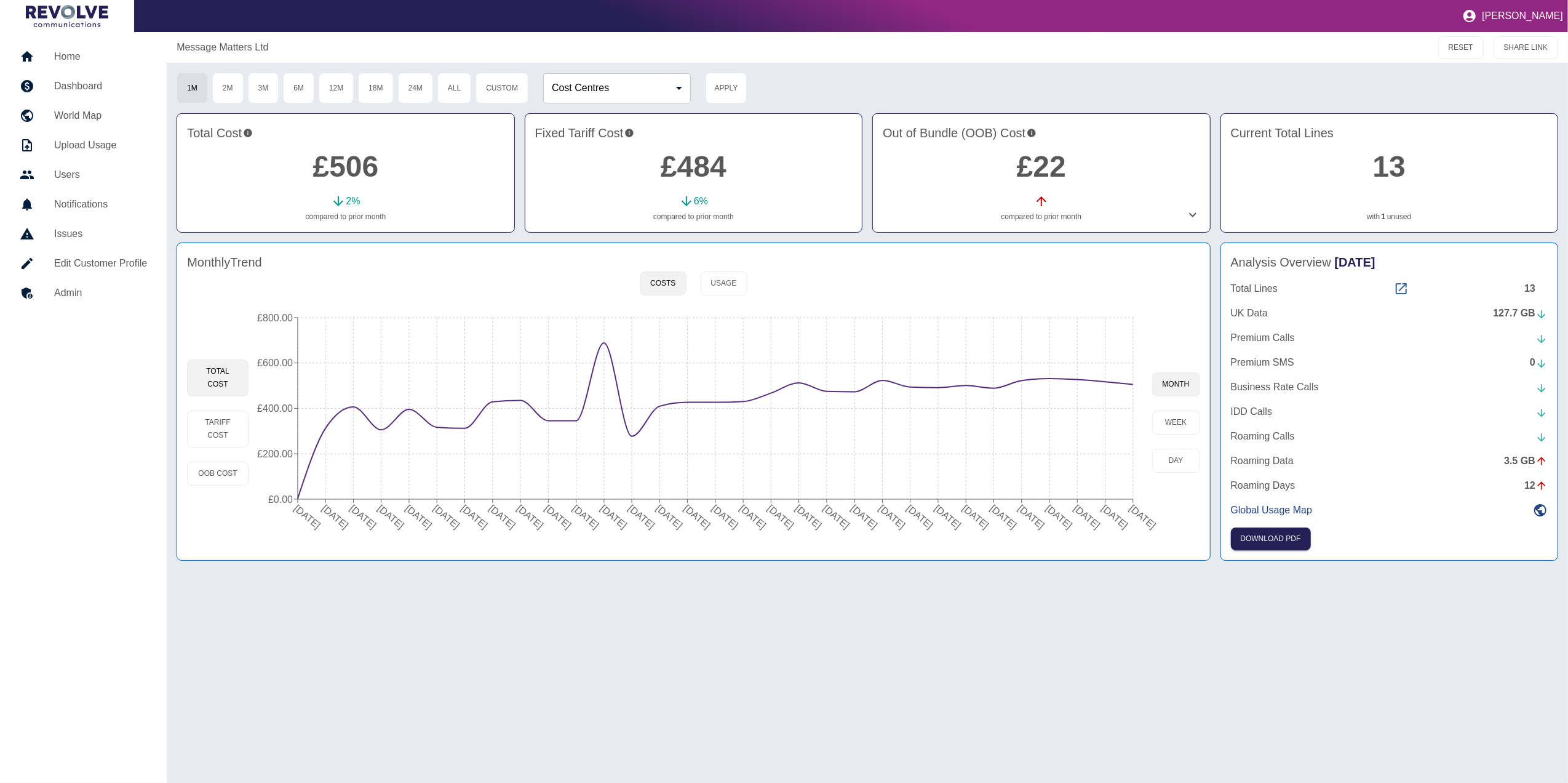
click at [1401, 289] on icon at bounding box center [1401, 288] width 11 height 11
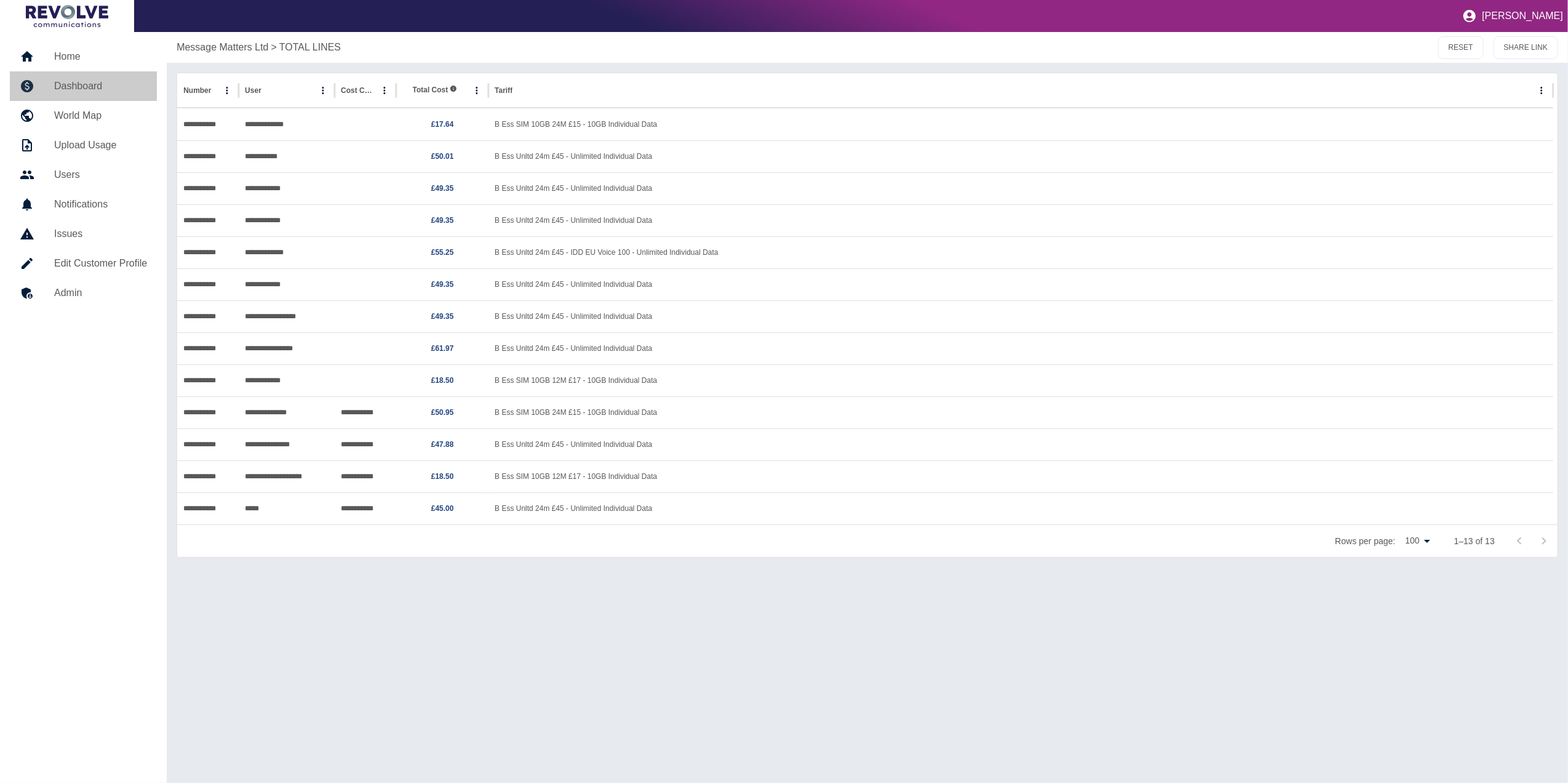
click at [101, 82] on h5 "Dashboard" at bounding box center [101, 85] width 93 height 15
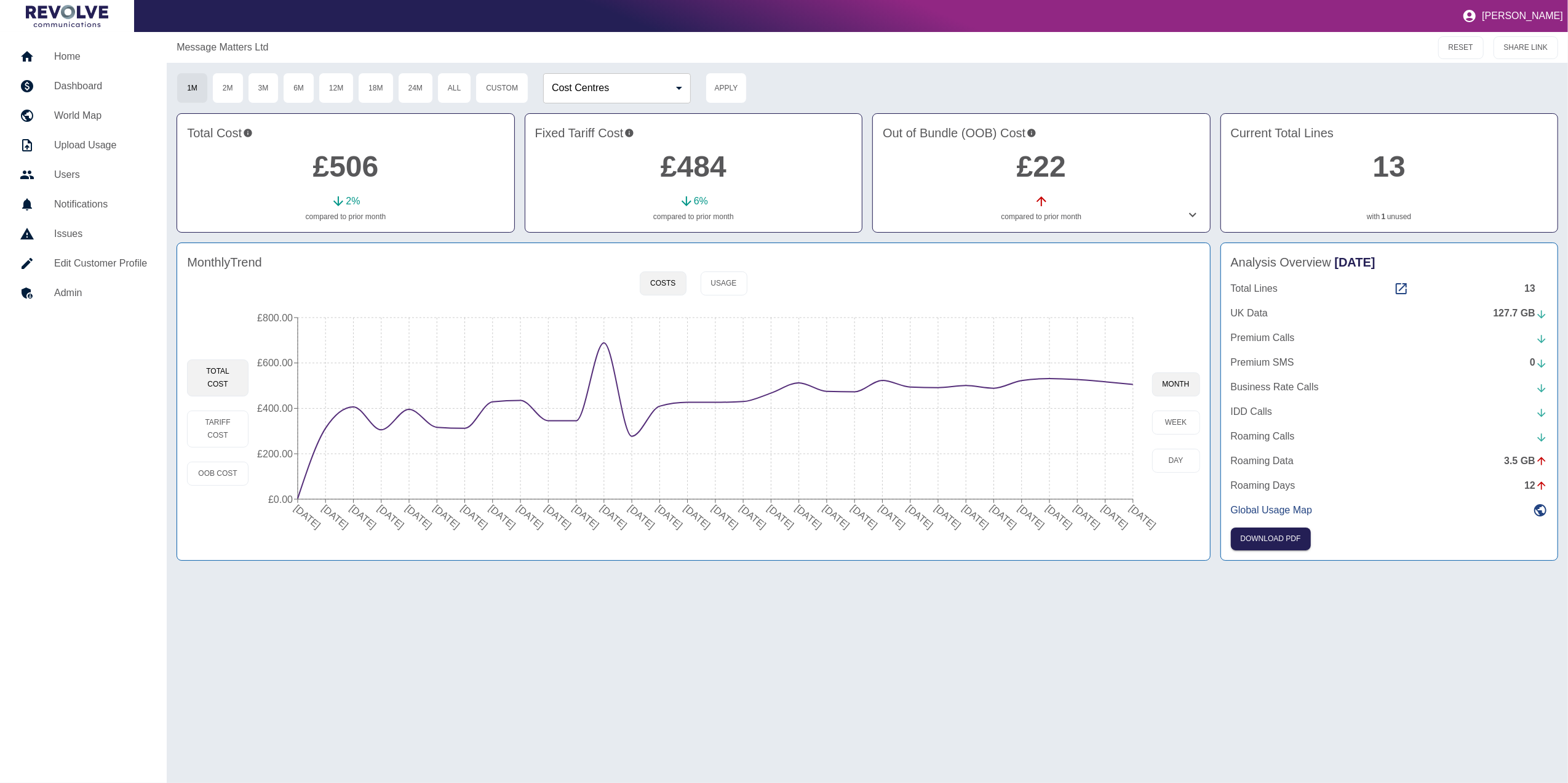
click at [1412, 288] on div "Total Lines 13" at bounding box center [1389, 288] width 317 height 15
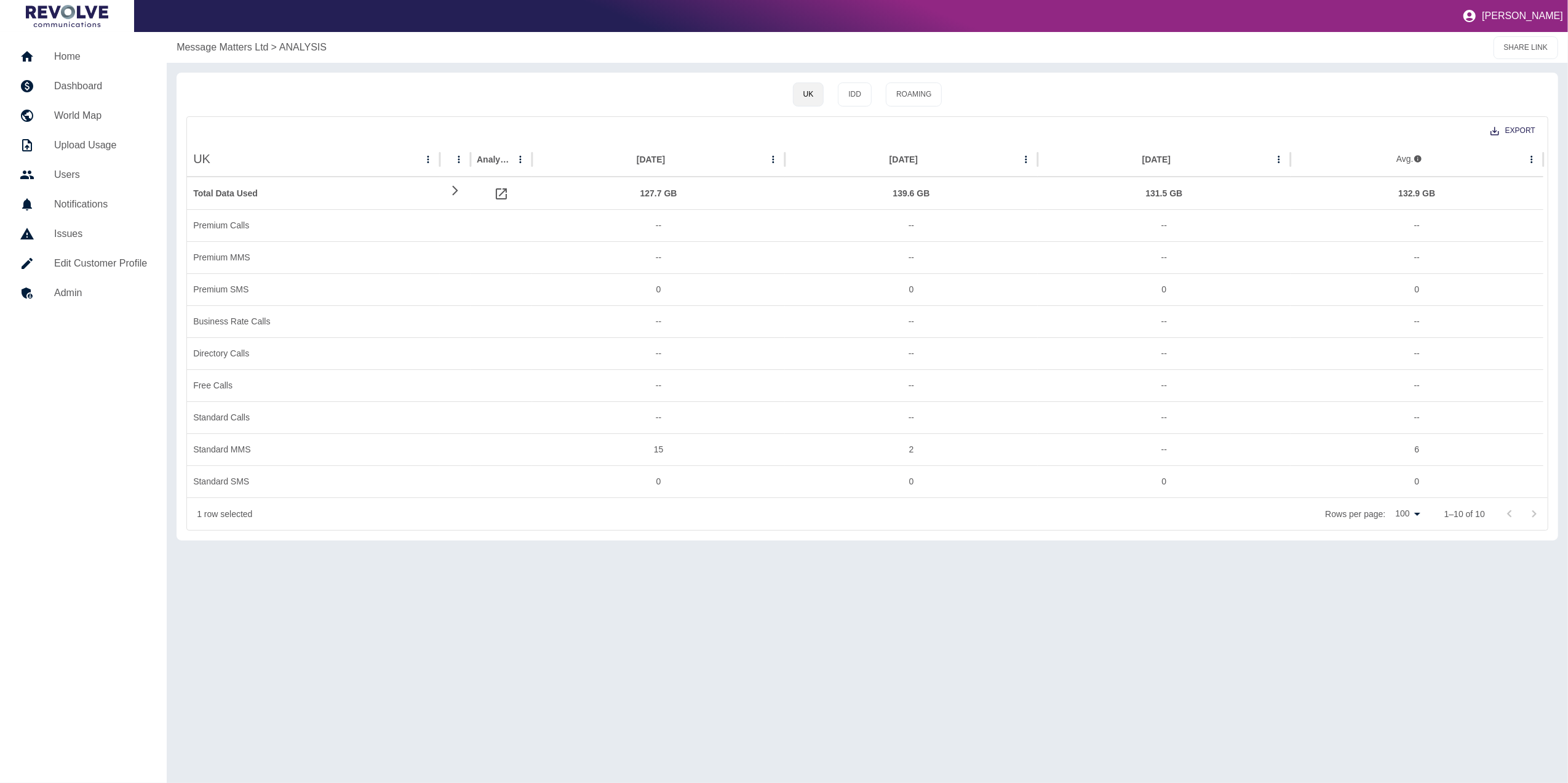
click at [83, 92] on h5 "Dashboard" at bounding box center [101, 85] width 93 height 15
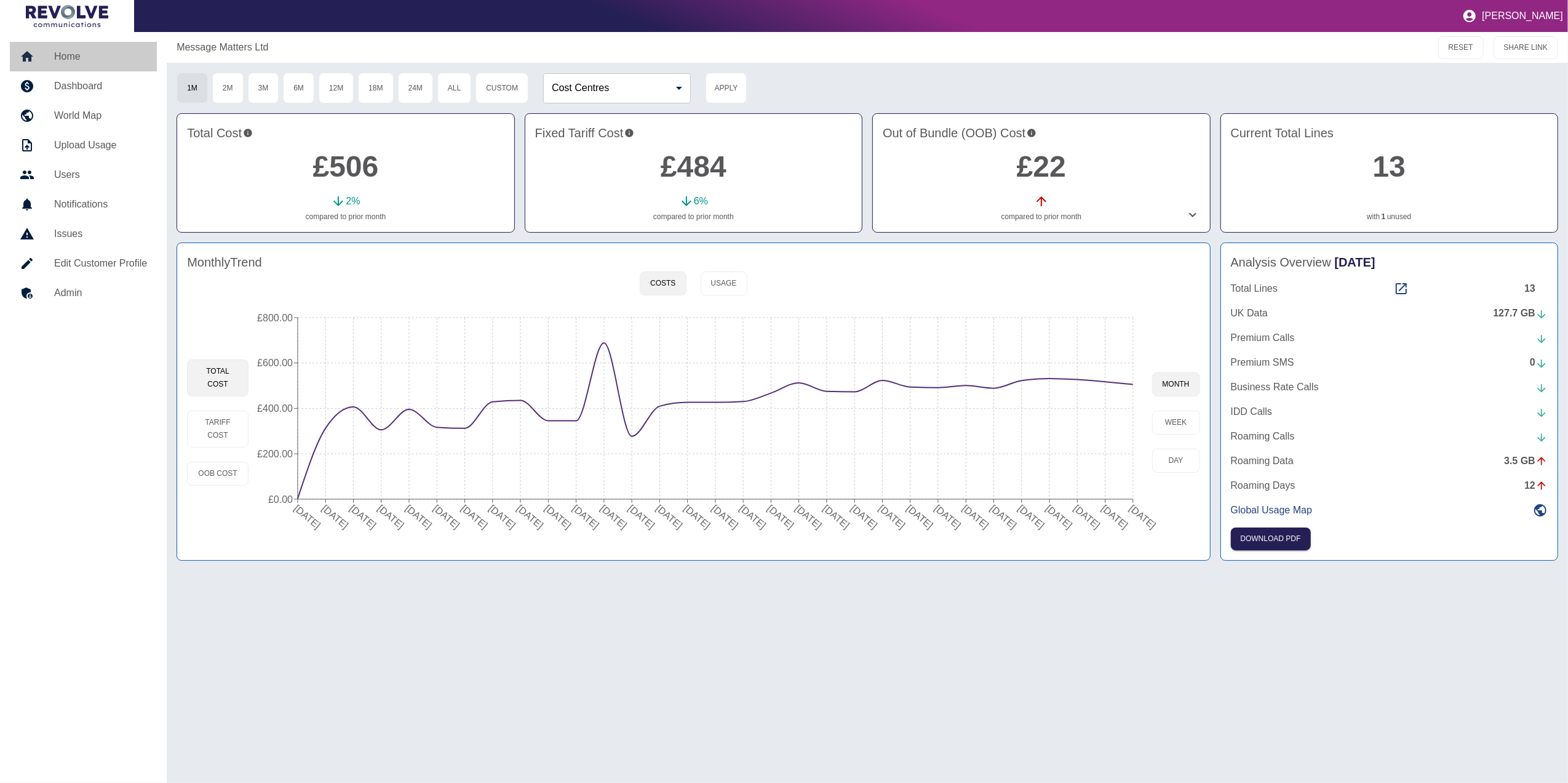
click at [80, 59] on h5 "Home" at bounding box center [101, 56] width 93 height 15
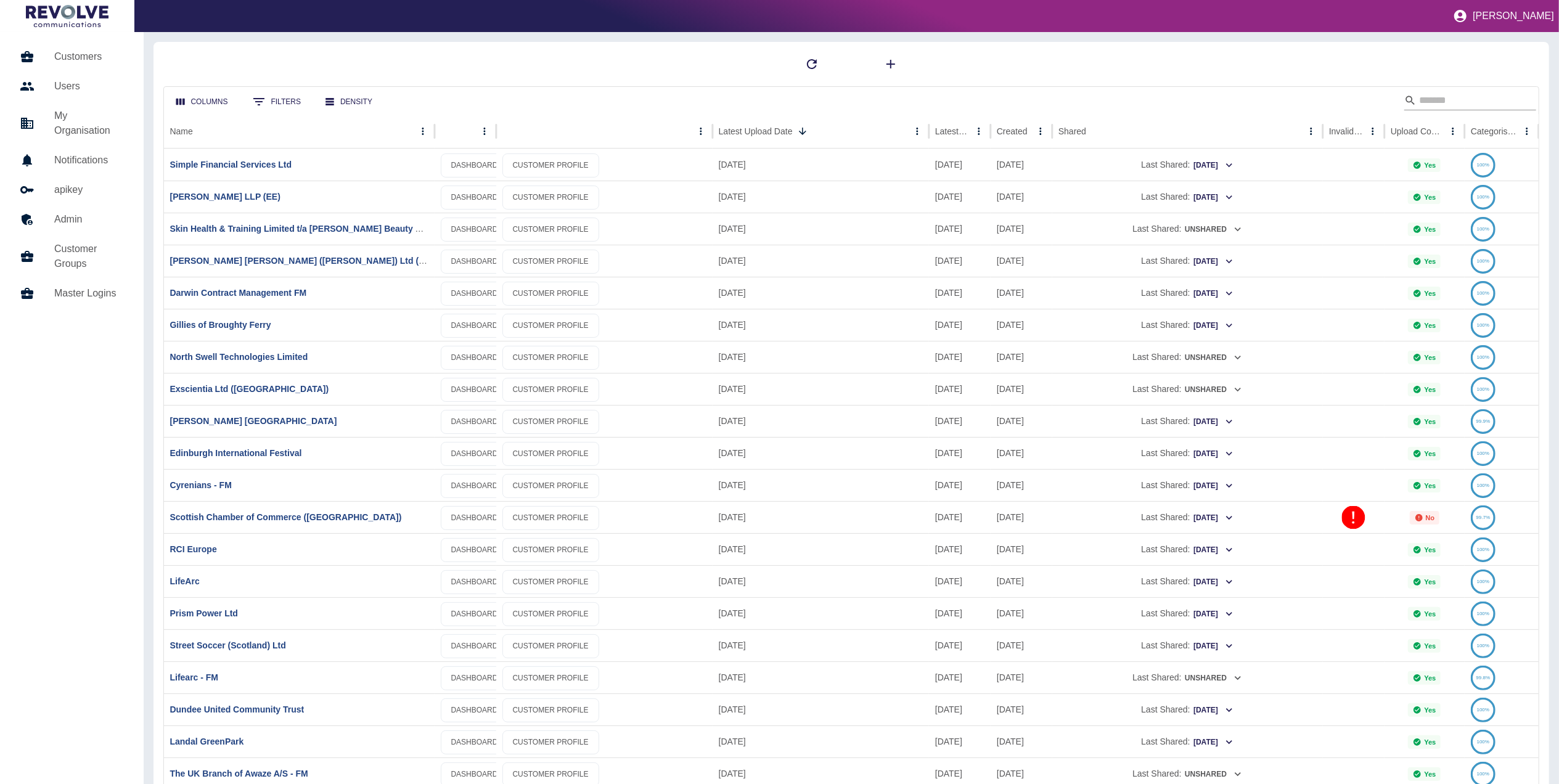
click at [1451, 97] on input "Search" at bounding box center [1469, 100] width 99 height 19
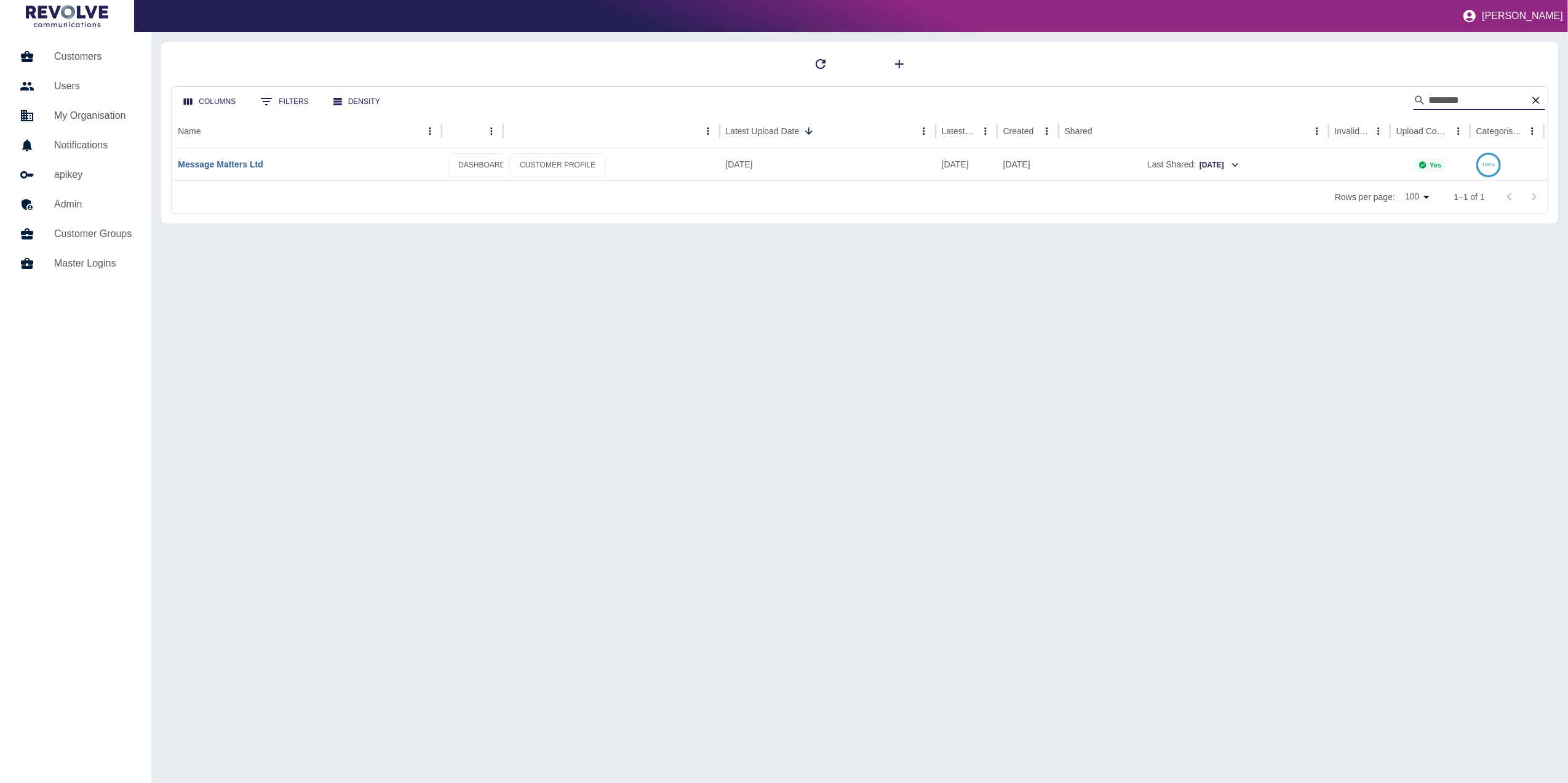
type input "*******"
click at [261, 167] on link "Message Matters Ltd" at bounding box center [220, 164] width 85 height 10
